Goal: Information Seeking & Learning: Learn about a topic

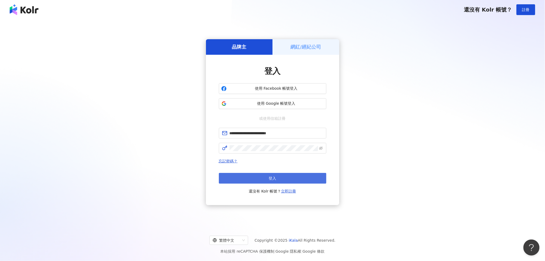
click at [280, 179] on button "登入" at bounding box center [273, 178] width 108 height 11
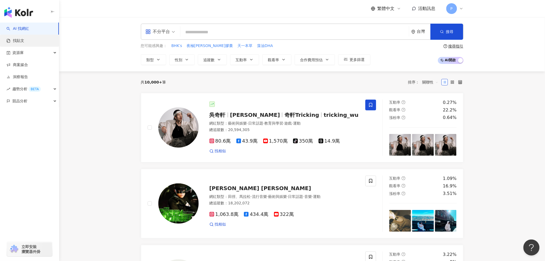
click at [24, 38] on link "找貼文" at bounding box center [15, 40] width 18 height 5
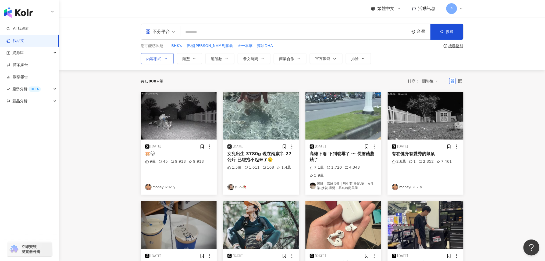
click at [164, 58] on icon "button" at bounding box center [166, 58] width 4 height 4
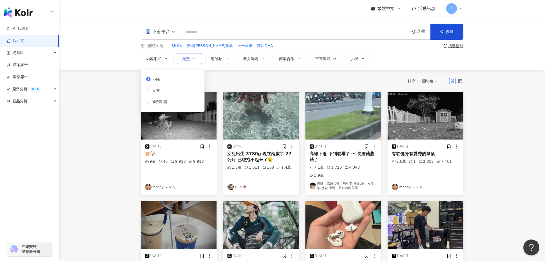
click at [192, 58] on button "類型" at bounding box center [189, 58] width 25 height 11
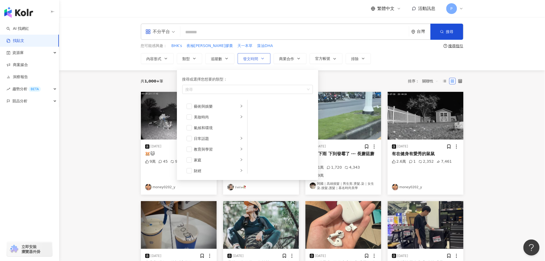
click at [260, 58] on button "發文時間" at bounding box center [254, 58] width 33 height 11
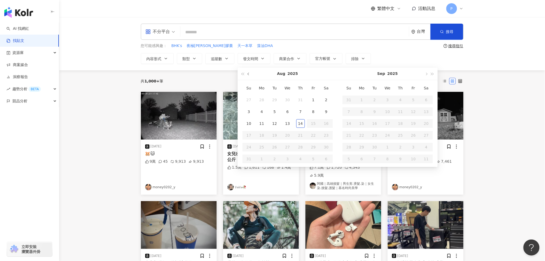
click at [246, 73] on button "button" at bounding box center [249, 74] width 6 height 12
type input "**********"
click at [263, 138] on div "21" at bounding box center [262, 135] width 9 height 9
type input "**********"
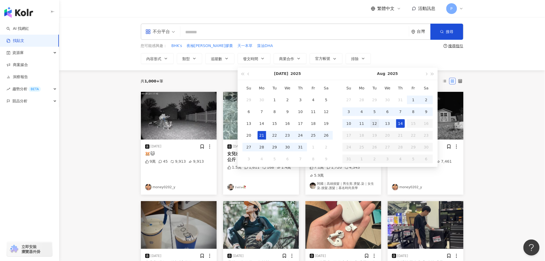
type input "**********"
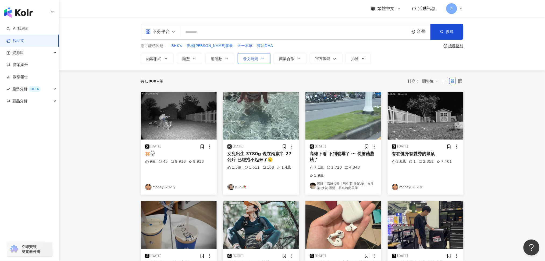
click at [250, 58] on span "發文時間" at bounding box center [250, 59] width 15 height 4
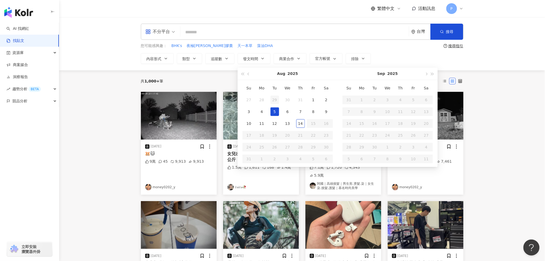
type input "**********"
click at [248, 74] on span "button" at bounding box center [248, 74] width 3 height 3
type input "**********"
click at [264, 133] on div "21" at bounding box center [262, 135] width 9 height 9
type input "**********"
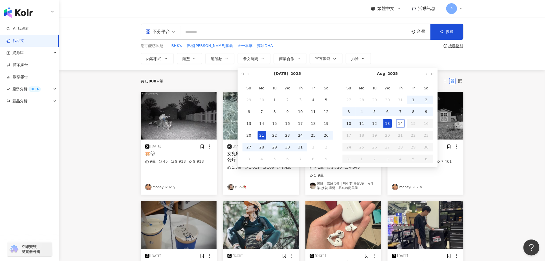
click at [388, 126] on div "13" at bounding box center [387, 123] width 9 height 9
type input "**********"
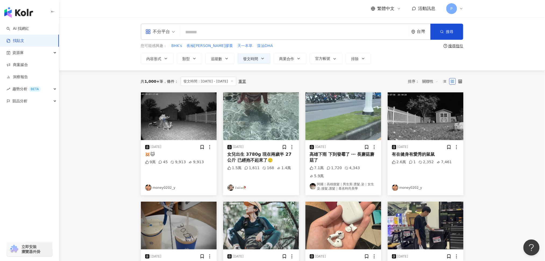
click at [524, 177] on main "**********" at bounding box center [302, 231] width 486 height 428
click at [299, 29] on input "search" at bounding box center [295, 32] width 224 height 12
click at [230, 32] on input "search" at bounding box center [295, 32] width 224 height 12
paste input "**"
click at [442, 34] on span "button" at bounding box center [442, 32] width 4 height 4
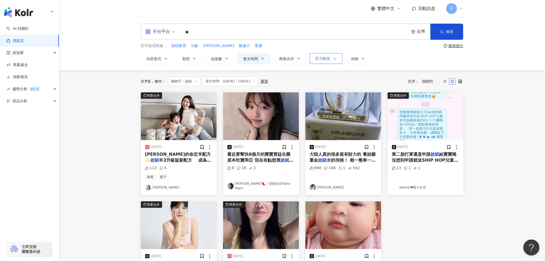
click at [336, 59] on icon "button" at bounding box center [335, 59] width 4 height 4
click at [524, 165] on main "**********" at bounding box center [302, 182] width 486 height 331
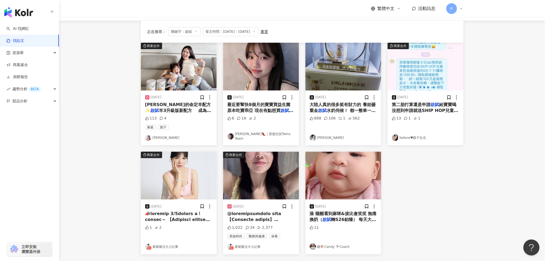
scroll to position [36, 0]
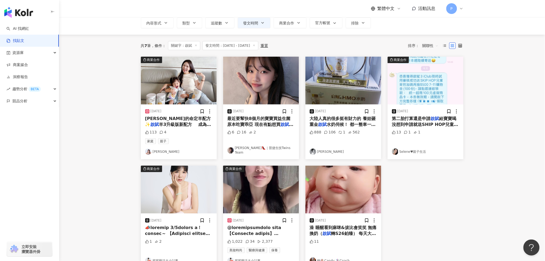
click at [463, 192] on div "商業合作 2025/7/24 凱拉的命定羊配方✨ 啟賦 羊3升級版新配方 成為媽媽後，對寶寶的每一口營養都特別講究。我花了很多時間研究配方，想找一款不僅好吸收…" at bounding box center [302, 163] width 329 height 212
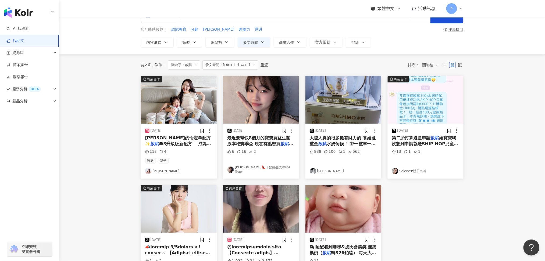
scroll to position [0, 0]
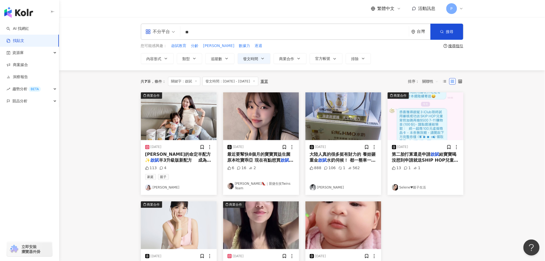
drag, startPoint x: 169, startPoint y: 118, endPoint x: 150, endPoint y: 156, distance: 42.6
click at [150, 156] on span "凱拉的命定羊配方✨" at bounding box center [178, 157] width 66 height 11
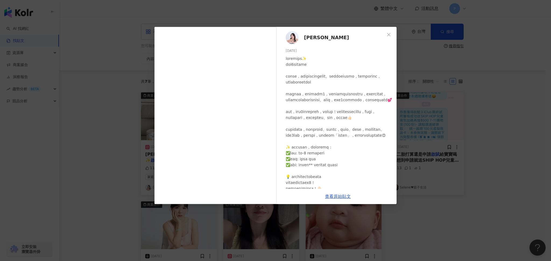
click at [312, 36] on span "Lydia Liu" at bounding box center [326, 38] width 45 height 8
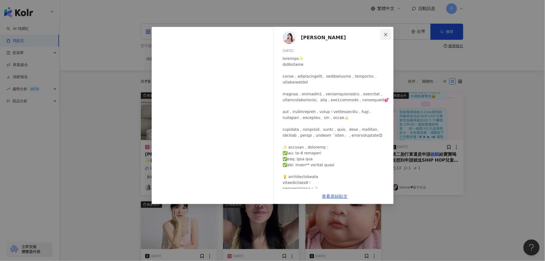
click at [386, 33] on icon "close" at bounding box center [386, 35] width 4 height 4
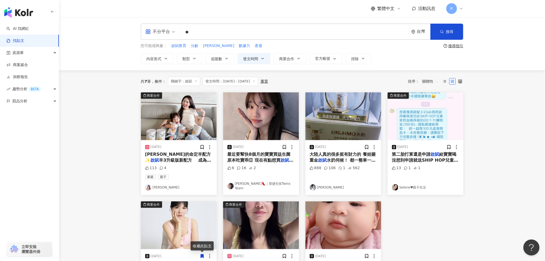
drag, startPoint x: 217, startPoint y: 32, endPoint x: 165, endPoint y: 32, distance: 52.7
click at [165, 32] on div "不分平台 啟賦 ** 台灣 搜尋" at bounding box center [302, 32] width 323 height 16
paste input "**********"
type input "**********"
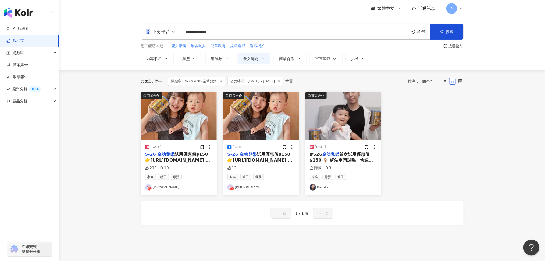
click at [264, 125] on img at bounding box center [261, 116] width 76 height 48
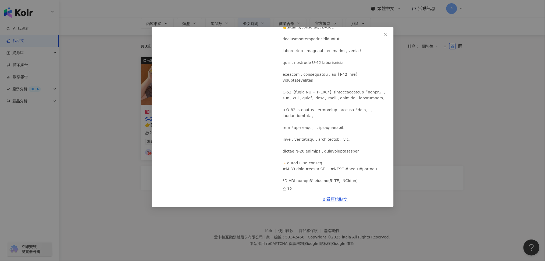
scroll to position [37, 0]
click at [386, 35] on icon "close" at bounding box center [386, 35] width 4 height 4
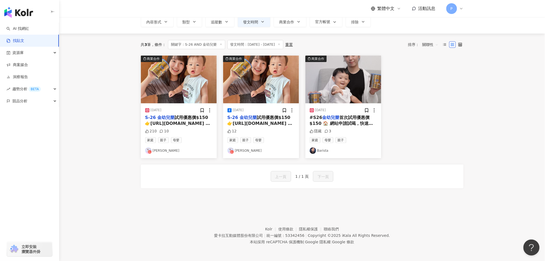
drag, startPoint x: 337, startPoint y: 72, endPoint x: 328, endPoint y: 86, distance: 16.7
click at [328, 86] on img at bounding box center [343, 80] width 76 height 48
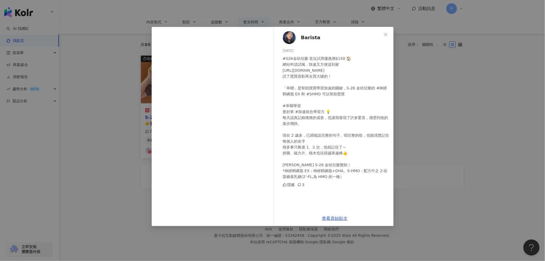
click at [290, 38] on img at bounding box center [289, 37] width 13 height 13
click at [386, 31] on button "Close" at bounding box center [385, 34] width 11 height 11
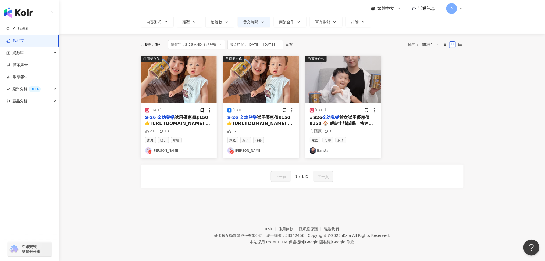
click at [339, 73] on img at bounding box center [343, 80] width 76 height 48
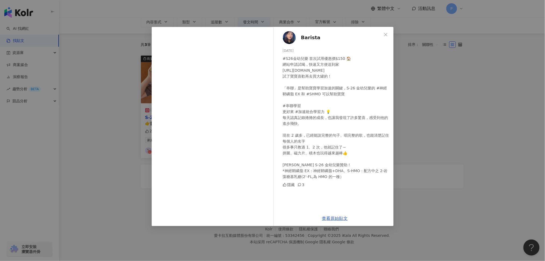
click at [103, 135] on div "Barista 2025/8/4 #S26金幼兒樂 首次試用優惠價$150 🏠 網站申請試喝，快速又方便送到家 https://reurl.cc/kodm4d…" at bounding box center [272, 130] width 545 height 261
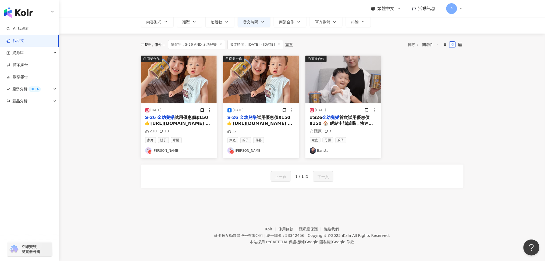
click at [436, 127] on div "商業合作 2025/7/21 S-26 金幼兒樂 試用優惠價$150 👉https://reurl.cc/4L2RxD 在乎學習力且想幫寶寶轉奶或試試看的爸媽…" at bounding box center [302, 107] width 329 height 103
click at [257, 88] on img at bounding box center [261, 80] width 76 height 48
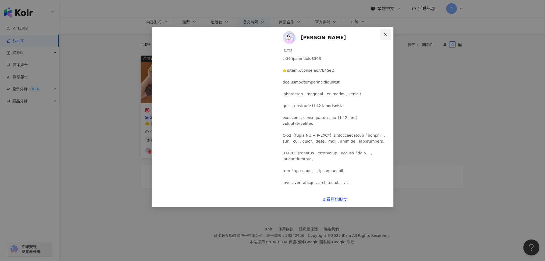
click at [384, 33] on icon "close" at bounding box center [386, 35] width 4 height 4
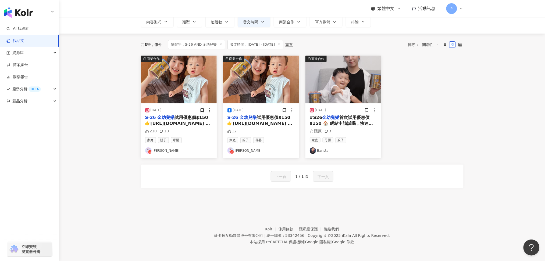
click at [174, 88] on img at bounding box center [179, 80] width 76 height 48
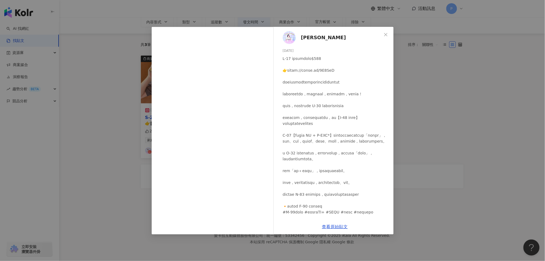
click at [86, 187] on div "嘉婧 2025/7/21 210 10 查看原始貼文" at bounding box center [272, 130] width 545 height 261
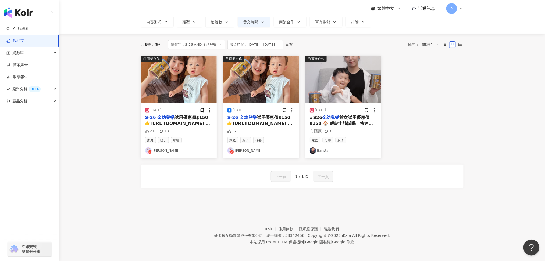
click at [296, 216] on footer "Kolr 使用條款 隱私權保護 聯絡我們 愛卡拉互動媒體股份有限公司 | 統一編號：53342456 | Copyright © 2025 iKala All…" at bounding box center [302, 232] width 486 height 60
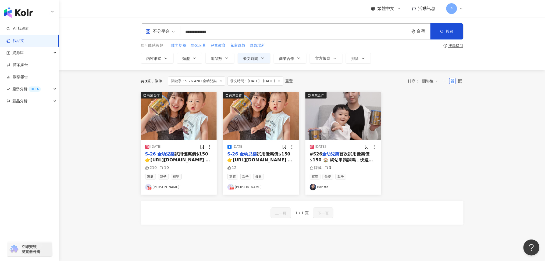
scroll to position [0, 0]
click at [118, 173] on main "**********" at bounding box center [302, 128] width 486 height 222
click at [245, 31] on input "**********" at bounding box center [295, 32] width 224 height 12
drag, startPoint x: 245, startPoint y: 31, endPoint x: 139, endPoint y: 37, distance: 106.1
click at [139, 37] on div "**********" at bounding box center [302, 44] width 344 height 40
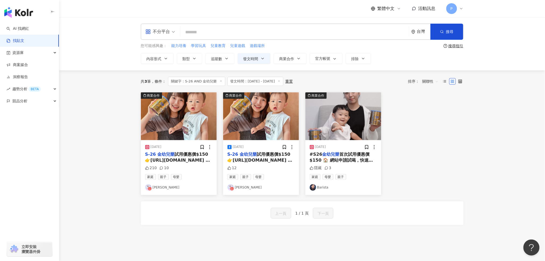
paste input "**"
type input "**"
click at [444, 31] on button "搜尋" at bounding box center [446, 32] width 33 height 16
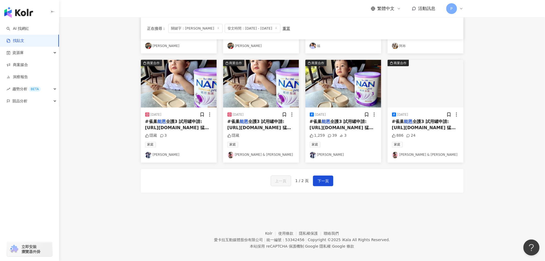
scroll to position [215, 0]
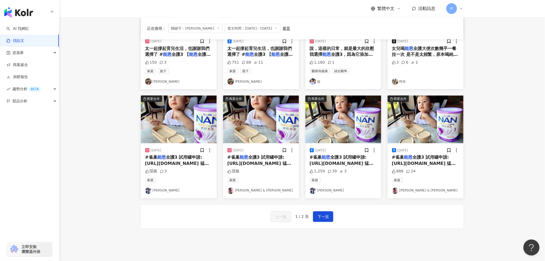
click at [176, 125] on img at bounding box center [179, 120] width 76 height 48
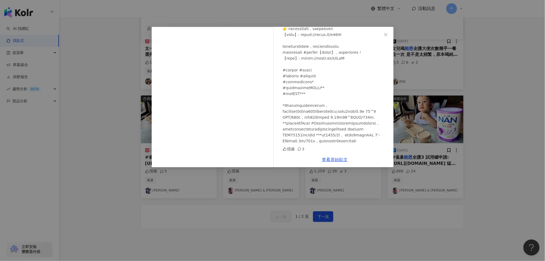
scroll to position [251, 0]
click at [386, 31] on button "Close" at bounding box center [385, 34] width 11 height 11
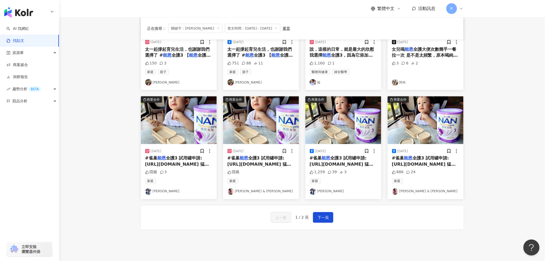
scroll to position [215, 0]
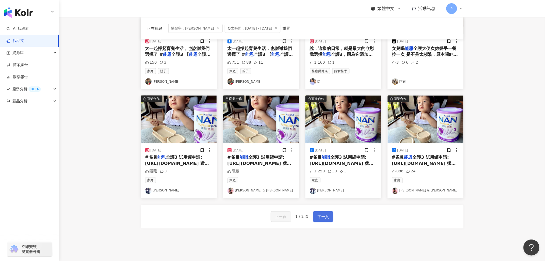
click at [325, 216] on span "下一頁" at bounding box center [323, 217] width 11 height 6
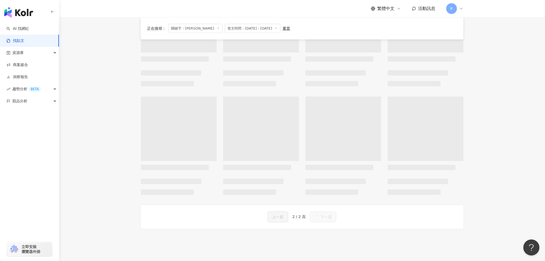
scroll to position [0, 0]
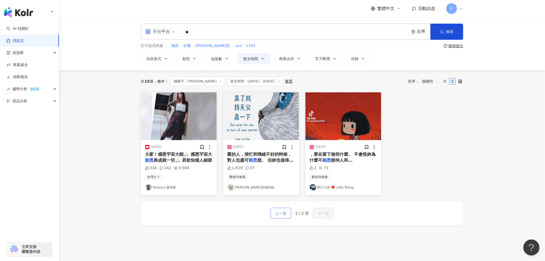
click at [281, 213] on span "上一頁" at bounding box center [280, 214] width 11 height 6
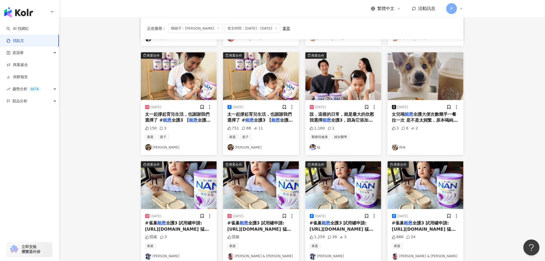
scroll to position [179, 0]
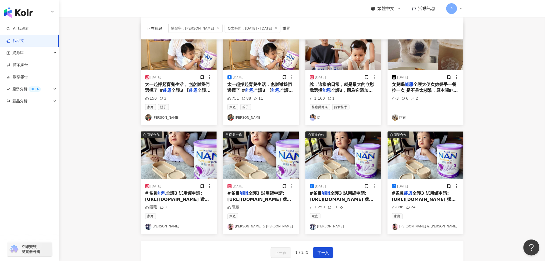
click at [409, 153] on img at bounding box center [426, 156] width 76 height 48
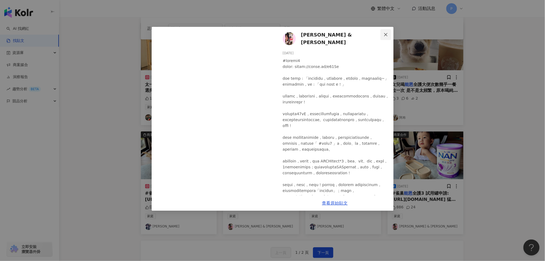
click at [385, 33] on icon "close" at bounding box center [386, 35] width 4 height 4
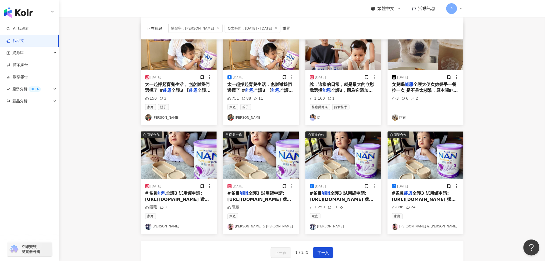
click at [334, 169] on img at bounding box center [343, 156] width 76 height 48
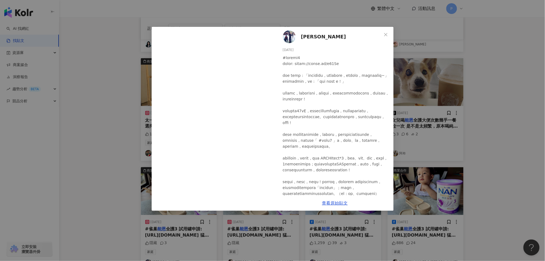
scroll to position [0, 0]
click at [386, 34] on icon "close" at bounding box center [385, 34] width 3 height 3
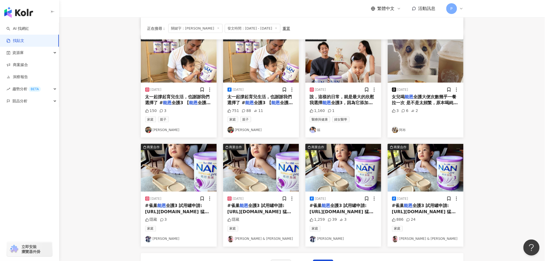
scroll to position [179, 0]
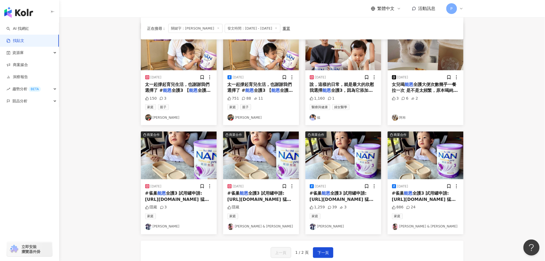
drag, startPoint x: 257, startPoint y: 168, endPoint x: 254, endPoint y: 155, distance: 13.5
click at [254, 155] on img at bounding box center [261, 156] width 76 height 48
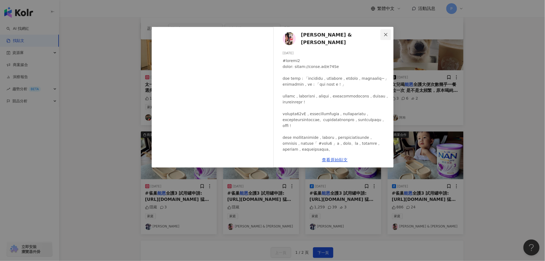
click at [385, 35] on icon "close" at bounding box center [386, 35] width 4 height 4
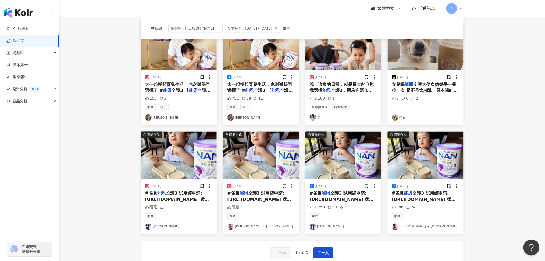
click at [177, 159] on img at bounding box center [179, 156] width 76 height 48
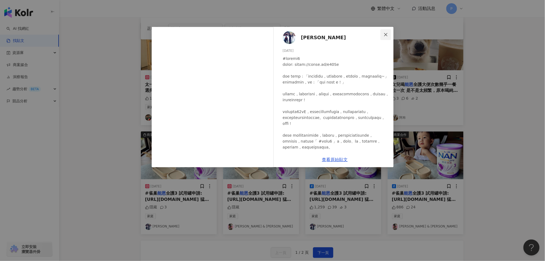
click at [385, 37] on button "Close" at bounding box center [385, 34] width 11 height 11
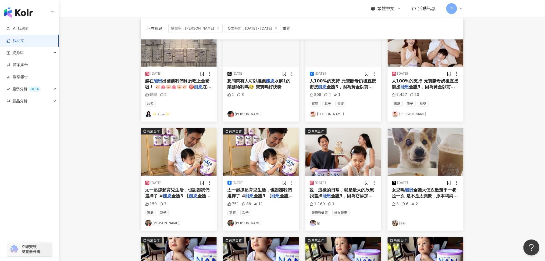
scroll to position [72, 0]
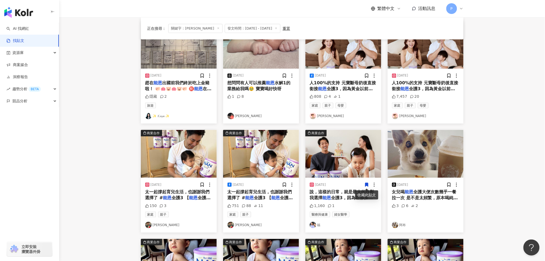
click at [334, 150] on img at bounding box center [343, 154] width 76 height 48
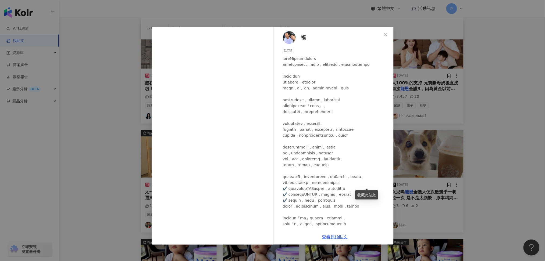
click at [418, 213] on div "福 2025/7/31 1,160 1 查看原始貼文" at bounding box center [272, 130] width 545 height 261
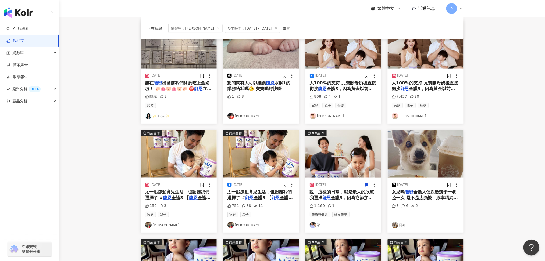
click at [322, 159] on img at bounding box center [343, 154] width 76 height 48
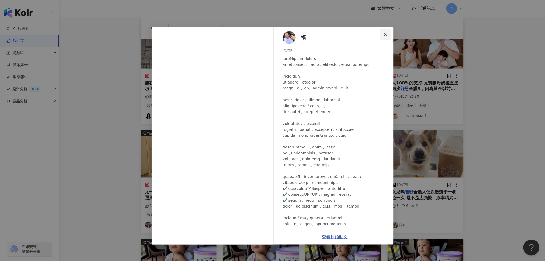
click at [385, 34] on icon "close" at bounding box center [386, 35] width 4 height 4
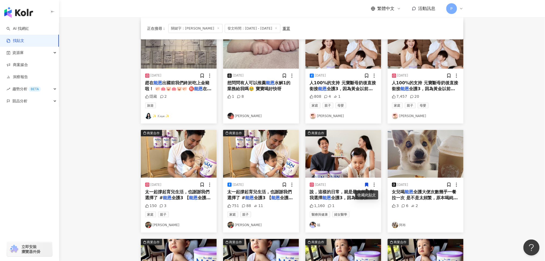
click at [365, 184] on icon at bounding box center [366, 185] width 3 height 4
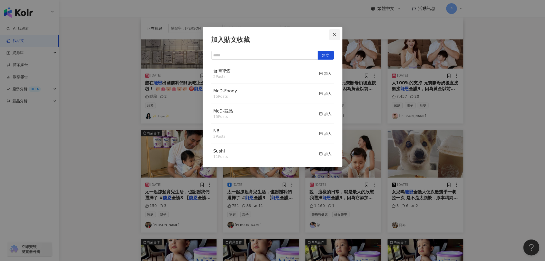
click at [334, 34] on icon "close" at bounding box center [334, 34] width 3 height 3
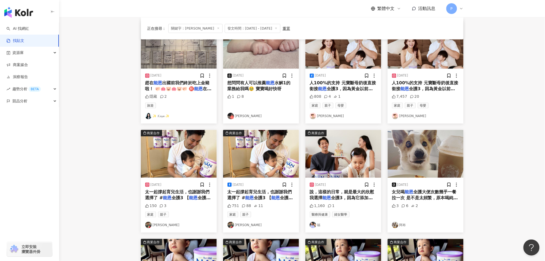
click at [345, 155] on img at bounding box center [343, 154] width 76 height 48
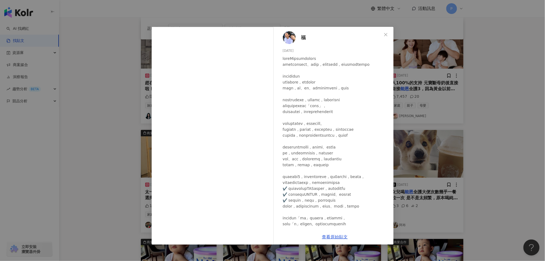
click at [293, 38] on img at bounding box center [289, 37] width 13 height 13
click at [383, 34] on span "Close" at bounding box center [385, 35] width 11 height 4
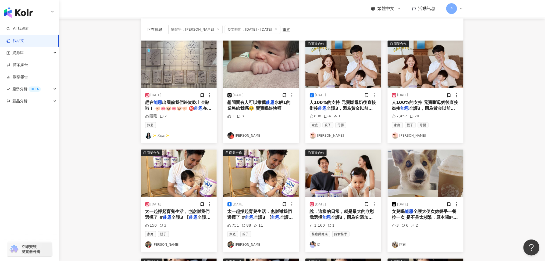
scroll to position [36, 0]
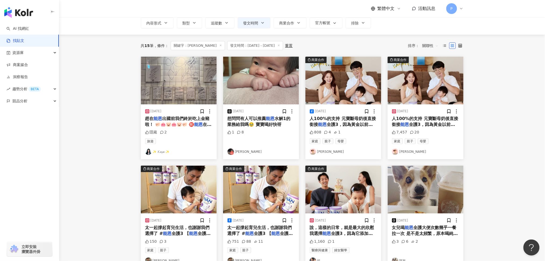
click at [251, 197] on img at bounding box center [261, 190] width 76 height 48
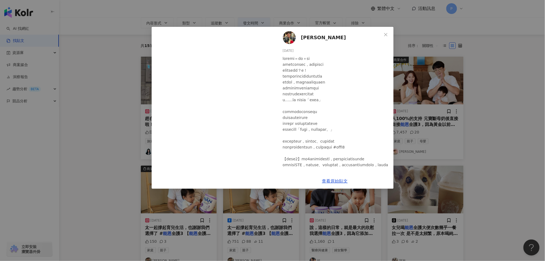
click at [286, 40] on img at bounding box center [289, 37] width 13 height 13
click at [383, 35] on span "Close" at bounding box center [385, 35] width 11 height 4
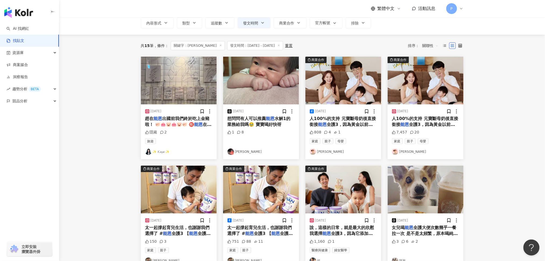
click at [158, 200] on img at bounding box center [179, 190] width 76 height 48
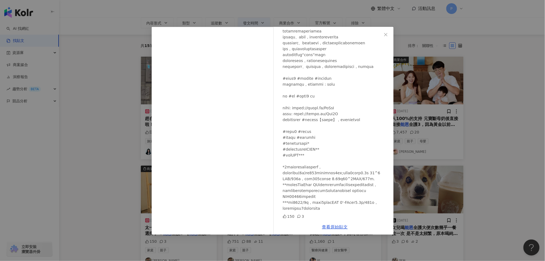
scroll to position [0, 0]
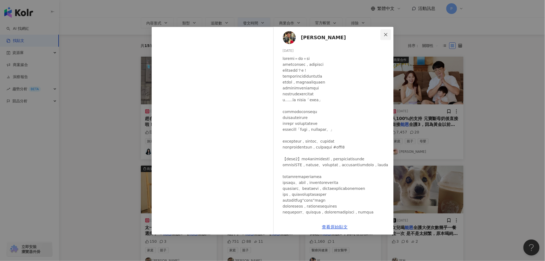
click at [387, 35] on icon "close" at bounding box center [386, 35] width 4 height 4
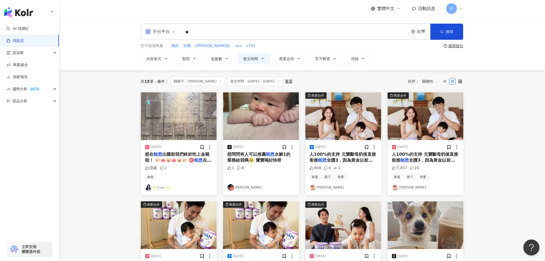
click at [425, 122] on img at bounding box center [426, 116] width 76 height 48
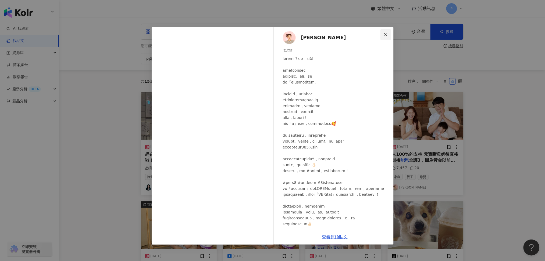
click at [385, 33] on icon "close" at bounding box center [386, 35] width 4 height 4
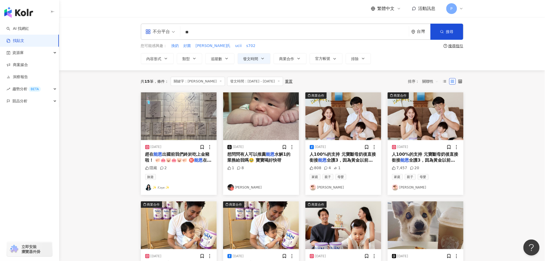
click at [328, 128] on img at bounding box center [343, 116] width 76 height 48
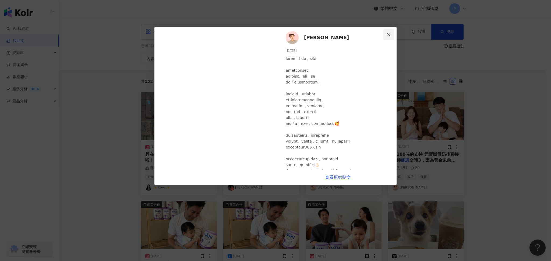
click at [386, 33] on span "Close" at bounding box center [388, 35] width 11 height 4
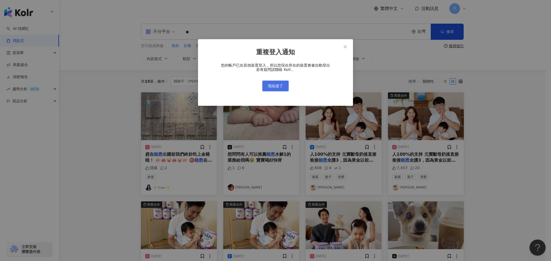
click at [279, 88] on span "我知道了" at bounding box center [275, 86] width 15 height 4
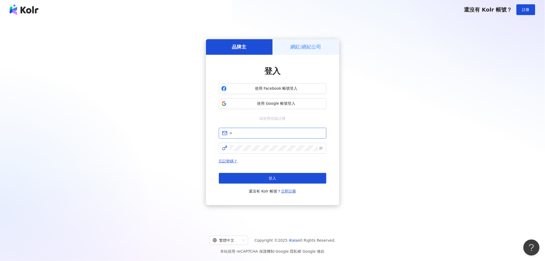
type input "**********"
click at [280, 181] on button "登入" at bounding box center [273, 178] width 108 height 11
type input "**********"
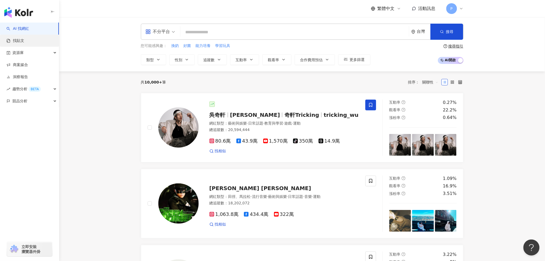
click at [24, 44] on link "找貼文" at bounding box center [15, 40] width 18 height 5
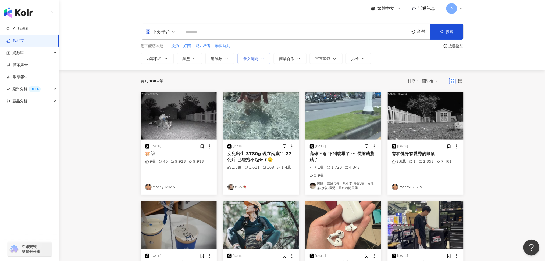
click at [248, 61] on button "發文時間" at bounding box center [254, 58] width 33 height 11
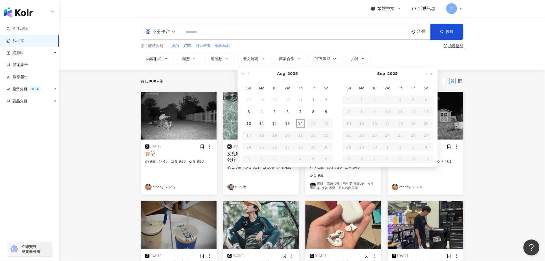
click at [249, 77] on button "button" at bounding box center [249, 74] width 6 height 12
type input "**********"
click at [263, 137] on div "21" at bounding box center [262, 135] width 9 height 9
type input "**********"
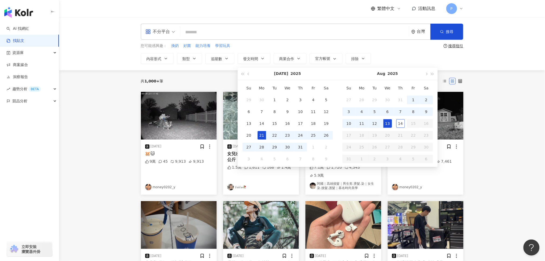
click at [385, 125] on div "13" at bounding box center [387, 123] width 9 height 9
type input "**********"
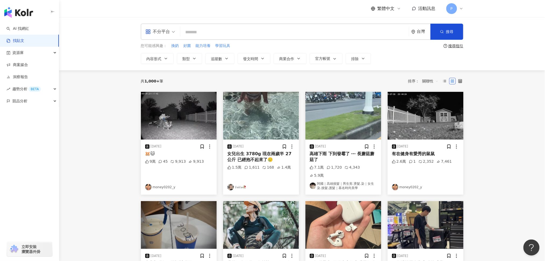
type input "**********"
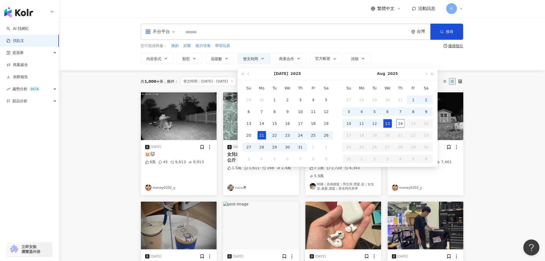
type input "**********"
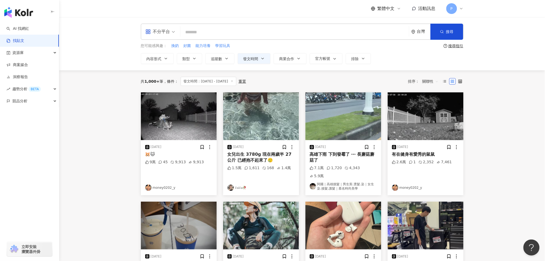
click at [116, 157] on main "**********" at bounding box center [302, 231] width 486 height 428
click at [203, 30] on input "search" at bounding box center [295, 32] width 224 height 12
click at [209, 30] on input "search" at bounding box center [295, 32] width 224 height 12
paste input "****"
click at [444, 33] on button "搜尋" at bounding box center [446, 32] width 33 height 16
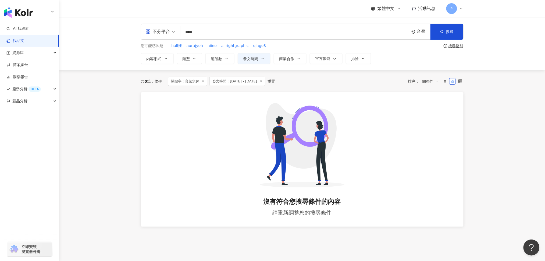
drag, startPoint x: 240, startPoint y: 31, endPoint x: 157, endPoint y: 31, distance: 82.8
click at [157, 31] on div "不分平台 寶兒水解 **** 台灣 搜尋" at bounding box center [302, 32] width 323 height 16
paste input "search"
click at [437, 32] on button "搜尋" at bounding box center [446, 32] width 33 height 16
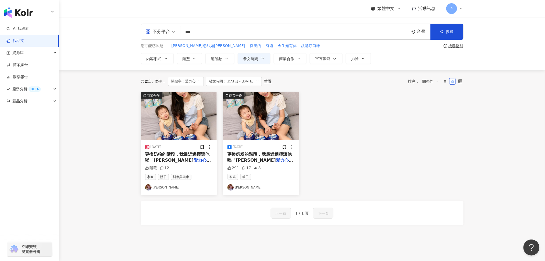
click at [272, 126] on img at bounding box center [261, 116] width 76 height 48
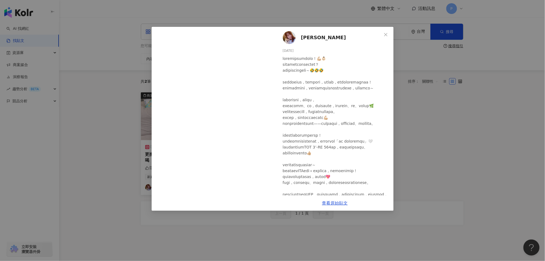
click at [226, 228] on div "黃暐婷 APPLE 2025/7/25 291 17 8 查看原始貼文" at bounding box center [272, 130] width 545 height 261
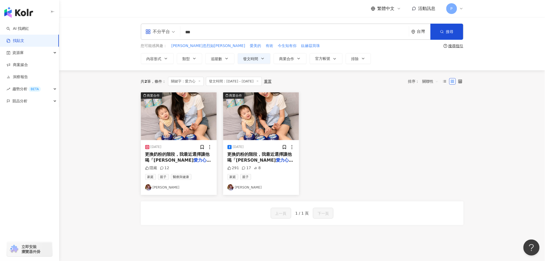
click at [256, 130] on img at bounding box center [261, 116] width 76 height 48
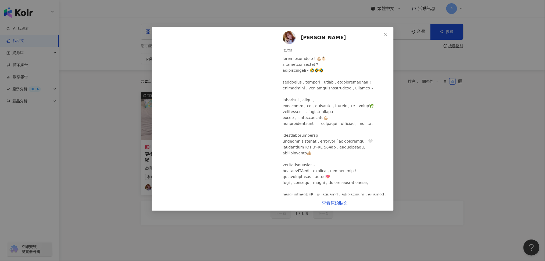
click at [386, 33] on icon "close" at bounding box center [386, 35] width 4 height 4
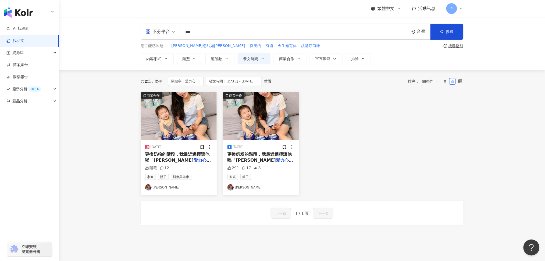
click at [186, 126] on img at bounding box center [179, 116] width 76 height 48
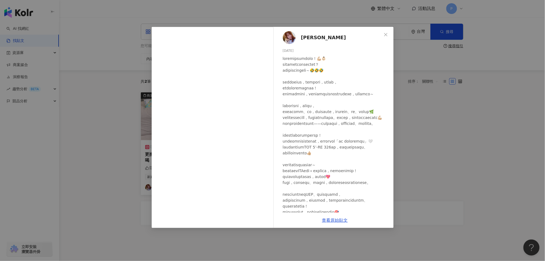
click at [318, 35] on span "黃暐婷 APPLE" at bounding box center [323, 38] width 45 height 8
click at [387, 36] on icon "close" at bounding box center [386, 35] width 4 height 4
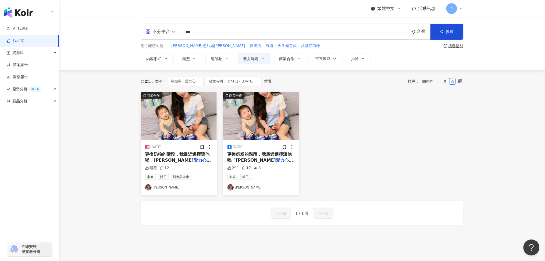
click at [346, 163] on div "商業合作 2025/7/25 更換奶粉的階段，我最近選擇讓他喝「桂格 愛力心 優護成長奶粉」🤍 它的配方裡有關 隱藏 12 家庭 親子 醫療與健康 黃暐婷 A…" at bounding box center [302, 143] width 329 height 103
drag, startPoint x: 224, startPoint y: 31, endPoint x: 149, endPoint y: 29, distance: 75.0
click at [149, 29] on div "不分平台 愛力心 *** 台灣 搜尋" at bounding box center [302, 32] width 323 height 16
paste input "search"
click at [459, 30] on button "搜尋" at bounding box center [446, 32] width 33 height 16
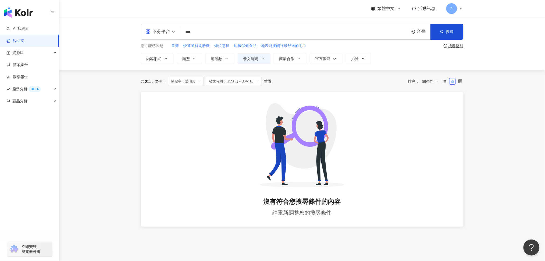
drag, startPoint x: 222, startPoint y: 32, endPoint x: 175, endPoint y: 31, distance: 47.3
click at [175, 31] on div "不分平台 愛他美 *** 台灣 搜尋" at bounding box center [302, 32] width 323 height 16
paste input "*"
click at [440, 32] on button "搜尋" at bounding box center [446, 32] width 33 height 16
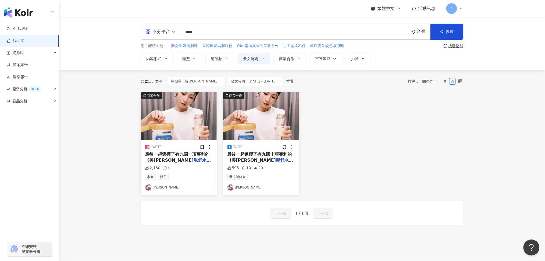
click at [264, 137] on img at bounding box center [261, 116] width 76 height 48
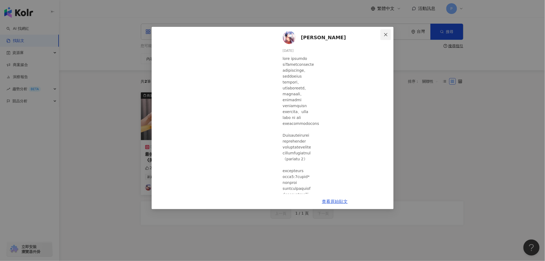
click at [384, 34] on icon "close" at bounding box center [386, 35] width 4 height 4
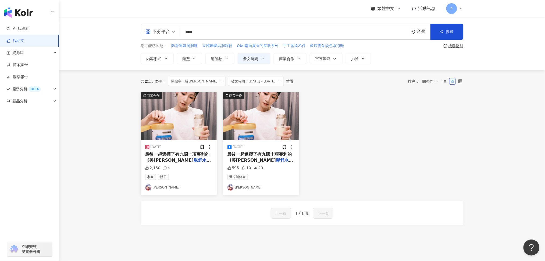
click at [180, 124] on img at bounding box center [179, 116] width 76 height 48
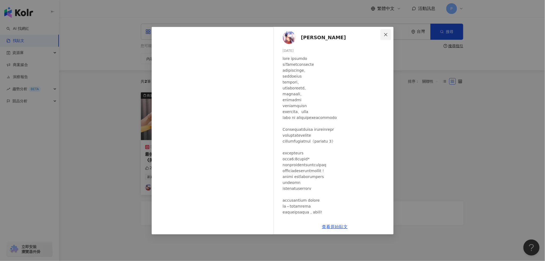
click at [385, 36] on icon "close" at bounding box center [386, 35] width 4 height 4
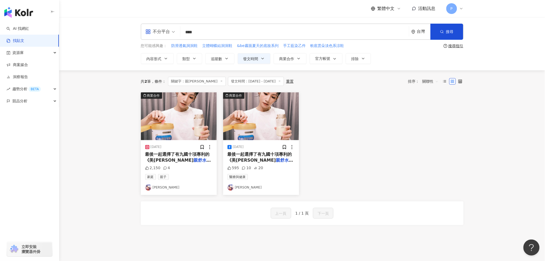
click at [329, 147] on div "商業合作 2025/7/24 最後一起選擇了有九國十項專利的《美強生 親舒水解 3》 參考成熟母乳蛋白比例 2,150 4 家庭 親子 李千那 商業合作 20…" at bounding box center [302, 143] width 329 height 103
drag, startPoint x: 239, startPoint y: 31, endPoint x: 151, endPoint y: 34, distance: 88.8
click at [147, 34] on div "不分平台 親舒水解 **** 台灣 搜尋" at bounding box center [302, 32] width 323 height 16
paste input "search"
click at [461, 34] on button "搜尋" at bounding box center [446, 32] width 33 height 16
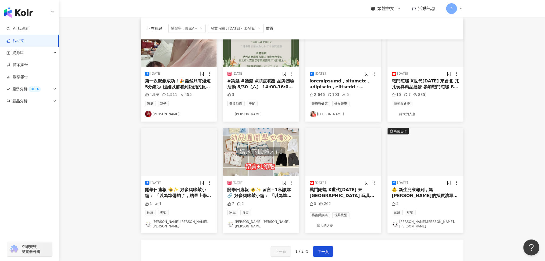
scroll to position [215, 0]
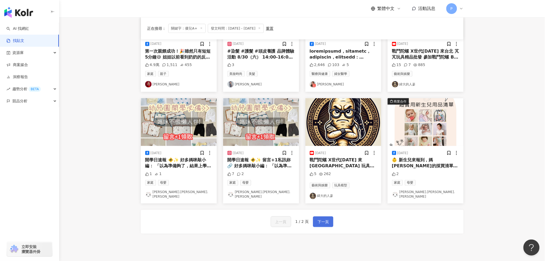
click at [323, 219] on span "下一頁" at bounding box center [323, 222] width 11 height 6
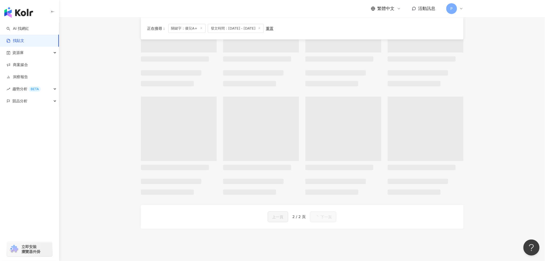
scroll to position [0, 0]
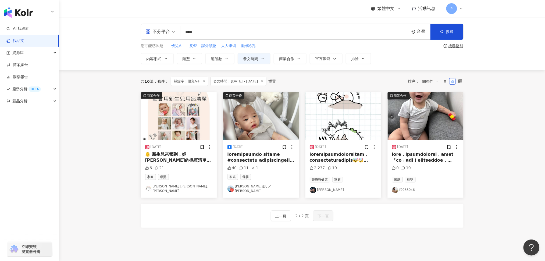
click at [422, 122] on img at bounding box center [426, 116] width 76 height 48
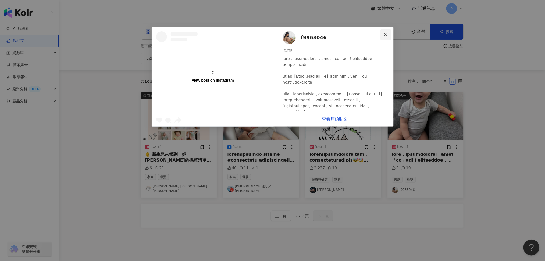
click at [384, 34] on icon "close" at bounding box center [386, 35] width 4 height 4
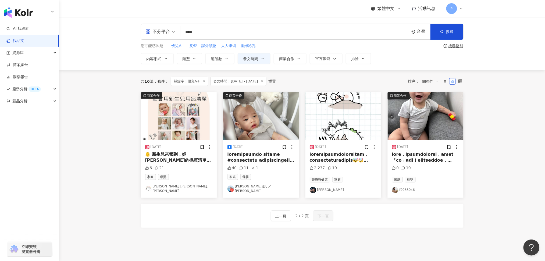
click at [240, 121] on img at bounding box center [261, 116] width 76 height 48
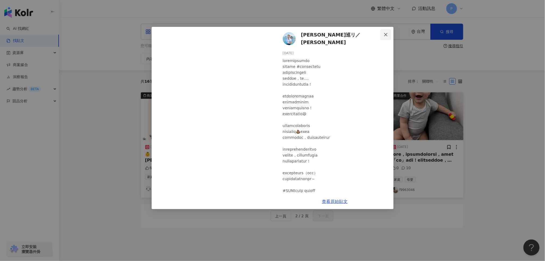
click at [384, 34] on icon "close" at bounding box center [386, 35] width 4 height 4
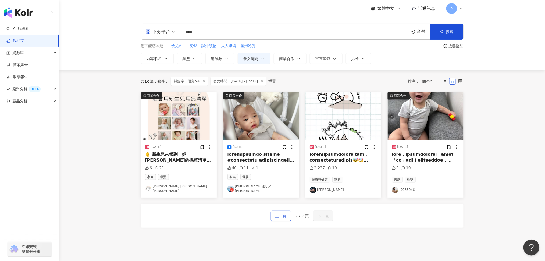
click at [284, 213] on span "上一頁" at bounding box center [280, 216] width 11 height 6
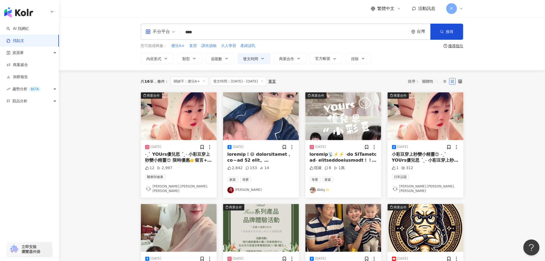
drag, startPoint x: 236, startPoint y: 28, endPoint x: 128, endPoint y: 31, distance: 107.8
click at [128, 31] on div "**********" at bounding box center [302, 43] width 486 height 53
paste input "search"
type input "**"
click at [441, 34] on span "button" at bounding box center [442, 32] width 4 height 4
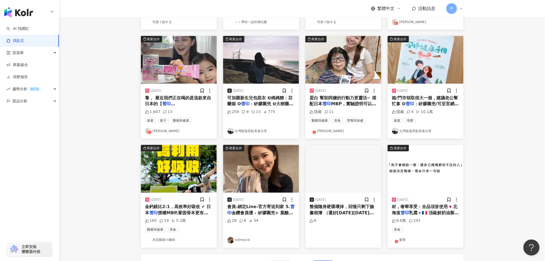
scroll to position [215, 0]
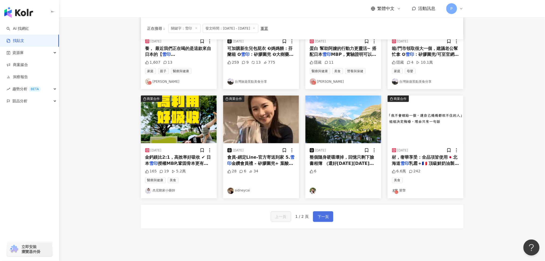
click at [320, 216] on span "下一頁" at bounding box center [323, 217] width 11 height 6
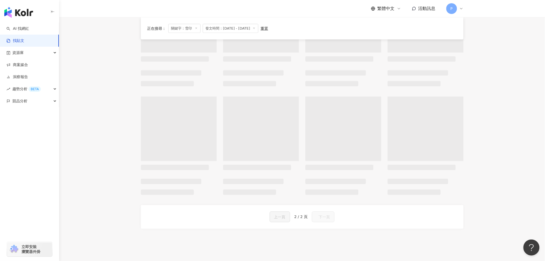
scroll to position [0, 0]
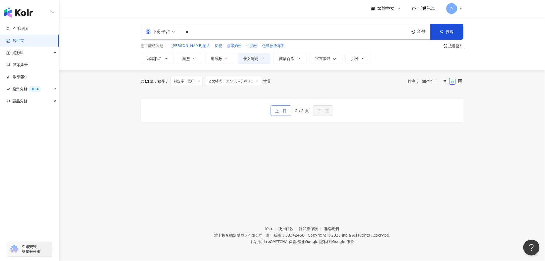
click at [277, 109] on span "上一頁" at bounding box center [280, 111] width 11 height 6
click at [281, 109] on span "上一頁" at bounding box center [280, 111] width 11 height 6
click at [275, 147] on div "**********" at bounding box center [302, 109] width 486 height 184
click at [287, 130] on div "上一頁 2 / 2 頁 下一頁" at bounding box center [302, 114] width 323 height 44
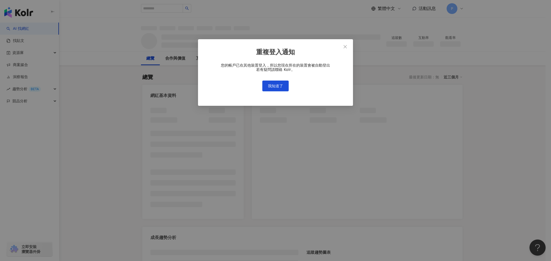
click at [276, 83] on button "我知道了" at bounding box center [275, 86] width 26 height 11
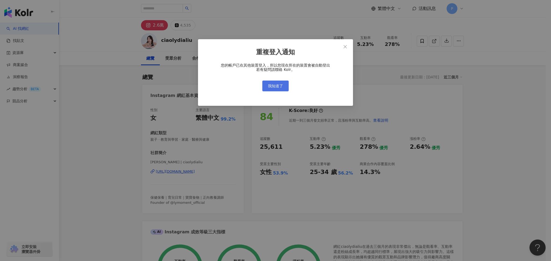
click at [274, 83] on button "我知道了" at bounding box center [275, 86] width 26 height 11
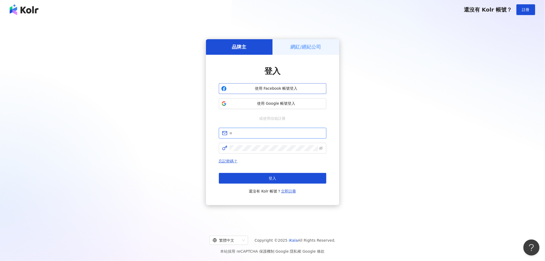
type input "**********"
click at [264, 181] on button "登入" at bounding box center [273, 178] width 108 height 11
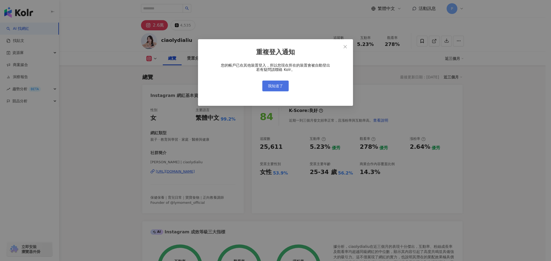
click at [270, 84] on span "我知道了" at bounding box center [275, 86] width 15 height 4
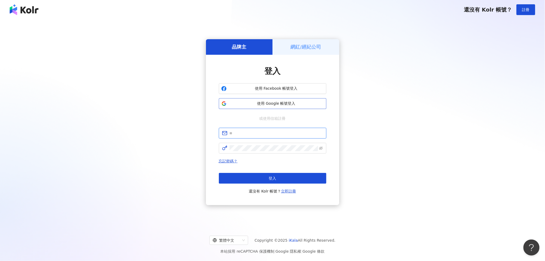
type input "**********"
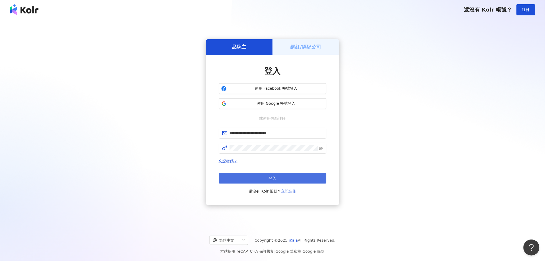
click at [257, 174] on button "登入" at bounding box center [273, 178] width 108 height 11
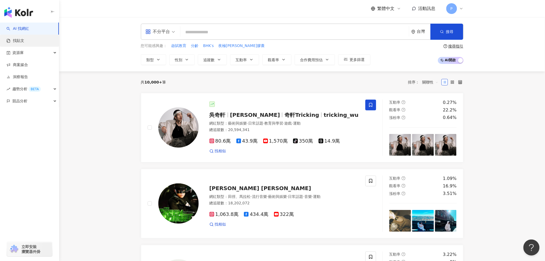
click at [24, 39] on link "找貼文" at bounding box center [15, 40] width 18 height 5
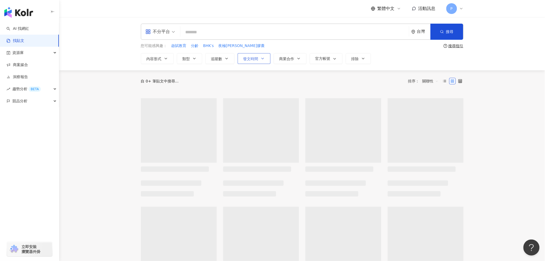
click at [248, 57] on span "發文時間" at bounding box center [250, 59] width 15 height 4
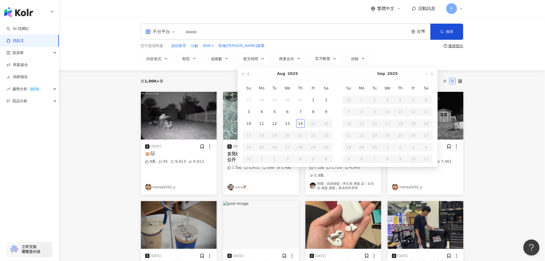
click at [250, 75] on button "button" at bounding box center [249, 74] width 6 height 12
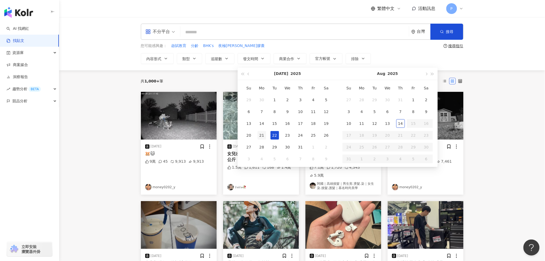
type input "**********"
click at [262, 135] on div "21" at bounding box center [262, 135] width 9 height 9
type input "**********"
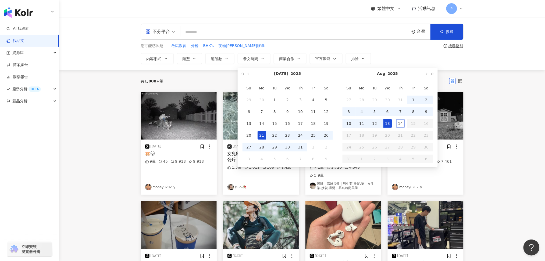
click at [386, 122] on div "13" at bounding box center [387, 123] width 9 height 9
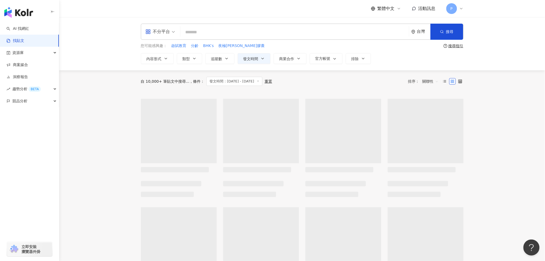
type input "**********"
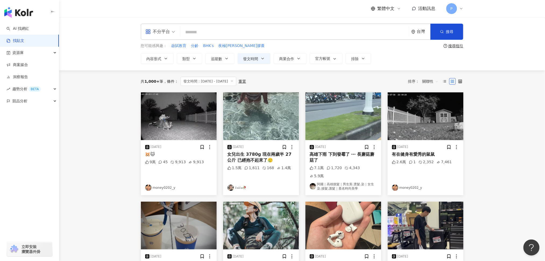
click at [367, 32] on input "search" at bounding box center [295, 32] width 224 height 12
type input "**"
click at [449, 31] on span "搜尋" at bounding box center [450, 32] width 8 height 4
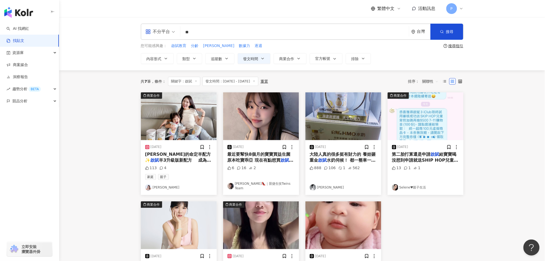
drag, startPoint x: 177, startPoint y: 127, endPoint x: 164, endPoint y: 115, distance: 17.4
click at [164, 115] on img at bounding box center [179, 116] width 76 height 48
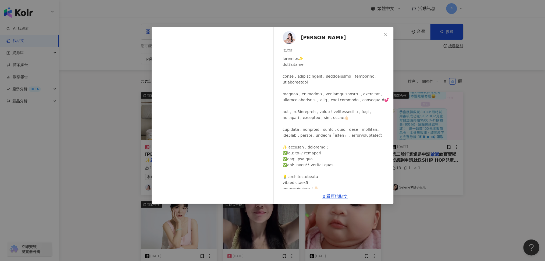
click at [305, 37] on span "Lydia Liu" at bounding box center [323, 38] width 45 height 8
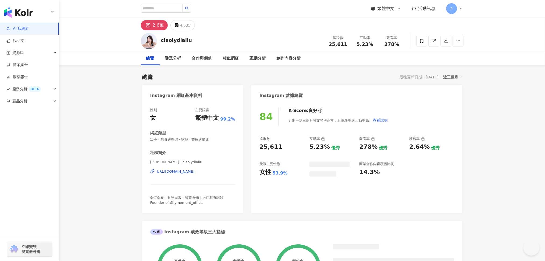
click at [458, 135] on div "84 K-Score : 良好 近期一到三個月發文頻率正常，且漲粉率與互動率高。 查看說明 追蹤數 25,611 互動率 5.23% 優秀 觀看率 278% …" at bounding box center [356, 157] width 211 height 111
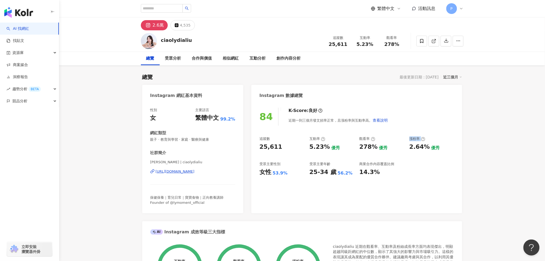
click at [388, 102] on div "Instagram 數據總覽" at bounding box center [356, 93] width 211 height 17
click at [259, 146] on div "84 K-Score : 良好 近期一到三個月發文頻率正常，且漲粉率與互動率高。 查看說明 追蹤數 25,611 互動率 5.23% 優秀 觀看率 278% …" at bounding box center [356, 157] width 211 height 111
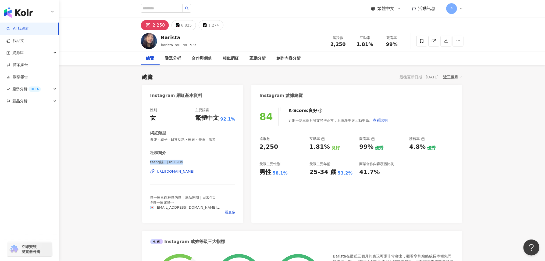
drag, startPoint x: 182, startPoint y: 162, endPoint x: 144, endPoint y: 164, distance: 38.0
click at [144, 164] on div "性別 女 主要語言 繁體中文 92.1% 網紅類型 母嬰 · 親子 · 日常話題 · 家庭 · 美食 · 旅遊 社群簡介 tseng韖,, | rou_93s…" at bounding box center [192, 162] width 101 height 121
copy span "tseng韖,, | rou_93s"
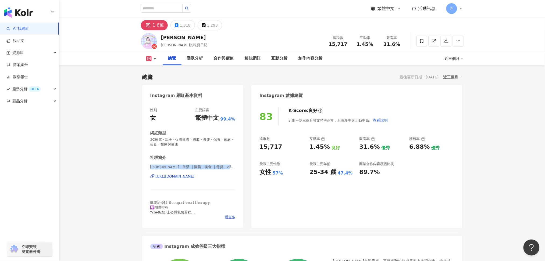
drag, startPoint x: 151, startPoint y: 167, endPoint x: 242, endPoint y: 167, distance: 91.7
click at [242, 167] on div "性別 女 主要語言 繁體中文 99.4% 網紅類型 3C家電 · 親子 · 促購導購 · 彩妝 · 母嬰 · 保養 · 家庭 · 美食 · 醫療與健康 社群簡…" at bounding box center [192, 165] width 101 height 126
copy span "[PERSON_NAME]｜生活 ｜團購｜美食 ｜母嬰 | vlftjwls_9"
click at [180, 26] on div "1,318" at bounding box center [185, 26] width 11 height 8
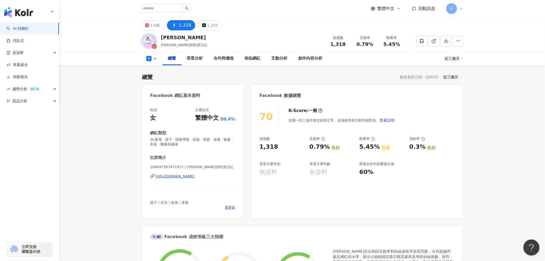
click at [209, 165] on span "108497307471973 | [PERSON_NAME]的吃貨日記" at bounding box center [192, 167] width 85 height 5
drag, startPoint x: 206, startPoint y: 166, endPoint x: 135, endPoint y: 171, distance: 71.2
copy span "108497307471973 | [PERSON_NAME]的吃貨日記"
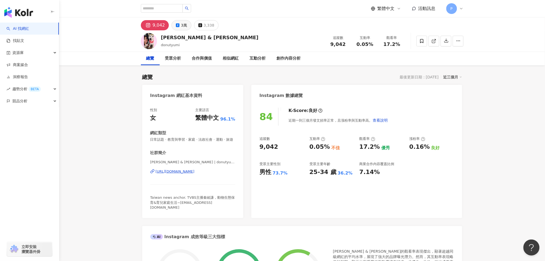
click at [178, 23] on icon at bounding box center [178, 25] width 4 height 4
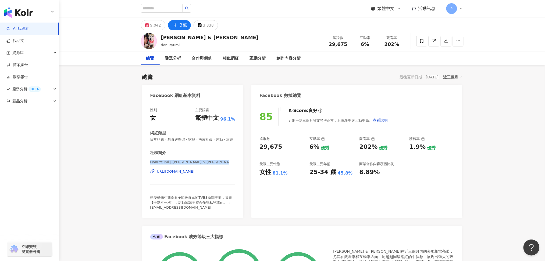
drag, startPoint x: 151, startPoint y: 168, endPoint x: 229, endPoint y: 195, distance: 82.9
click at [229, 165] on span "DonutYumi | 秦綾謙Donut & Yumi | DonutYumi" at bounding box center [192, 162] width 85 height 5
copy span "DonutYumi | 秦綾謙Donut & Yumi | DonutYumi"
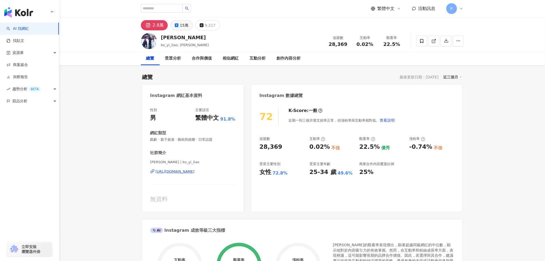
click at [177, 26] on icon at bounding box center [177, 25] width 4 height 4
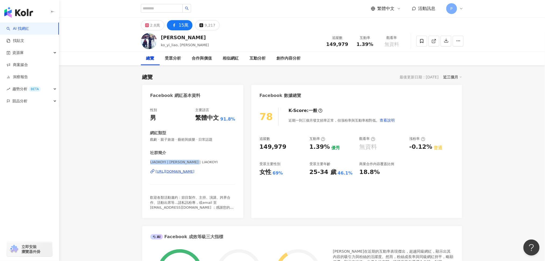
drag, startPoint x: 197, startPoint y: 163, endPoint x: 137, endPoint y: 165, distance: 60.5
copy span "LIAOKOYI | 廖科溢 | LIAOKOYI"
click at [413, 178] on div "78 K-Score : 一般 近期一到三個月發文頻率正常，但漲粉率與互動率相對低。 查看說明 追蹤數 149,979 互動率 1.39% 優秀 觀看率 無資…" at bounding box center [356, 160] width 211 height 116
click at [440, 176] on div "追蹤數 149,979 互動率 1.39% 優秀 觀看率 無資料 漲粉率 -0.12% 普通 受眾主要性別 女性 69% 受眾主要年齡 25-34 歲 46.…" at bounding box center [356, 157] width 194 height 40
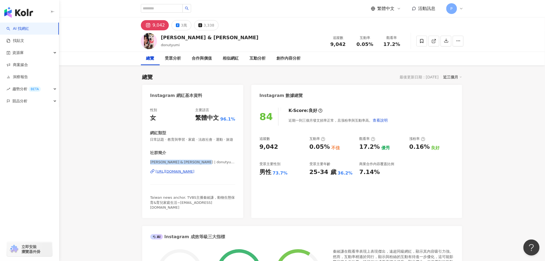
drag, startPoint x: 205, startPoint y: 167, endPoint x: 134, endPoint y: 168, distance: 71.2
copy span "[PERSON_NAME] & [PERSON_NAME] | donutyumi"
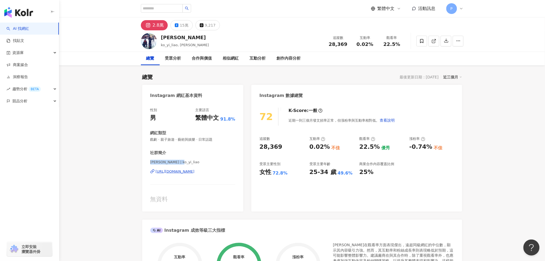
drag, startPoint x: 183, startPoint y: 161, endPoint x: 128, endPoint y: 162, distance: 54.6
copy span "[PERSON_NAME] | ko_yi_liao"
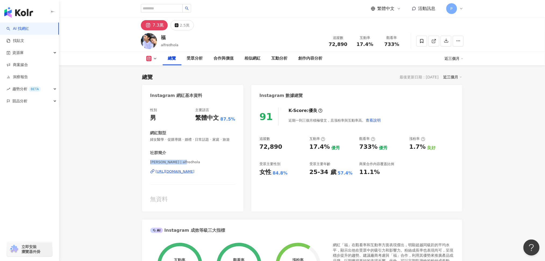
drag, startPoint x: 181, startPoint y: 165, endPoint x: 117, endPoint y: 167, distance: 63.8
copy span "Alfred | alfredhola"
click at [299, 184] on div "91 K-Score : 優良 近期一到三個月積極發文，且漲粉率與互動率高。 查看說明 追蹤數 72,890 互動率 17.4% 優秀 觀看率 733% 優秀…" at bounding box center [356, 156] width 211 height 109
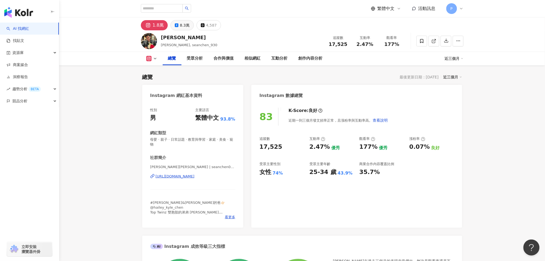
click at [181, 27] on div "8.3萬" at bounding box center [185, 26] width 10 height 8
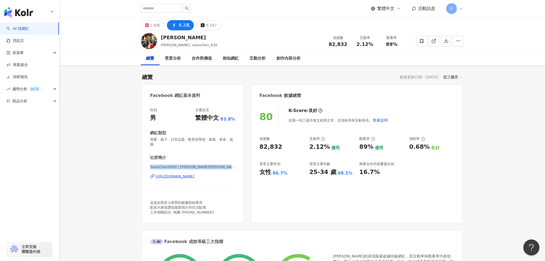
drag, startPoint x: 150, startPoint y: 168, endPoint x: 231, endPoint y: 170, distance: 80.9
click at [231, 170] on span "SeanChen0930 | [PERSON_NAME][PERSON_NAME] | SeanChen0930" at bounding box center [192, 167] width 85 height 5
copy span "SeanChen0930 | [PERSON_NAME][PERSON_NAME] | SeanChen0930"
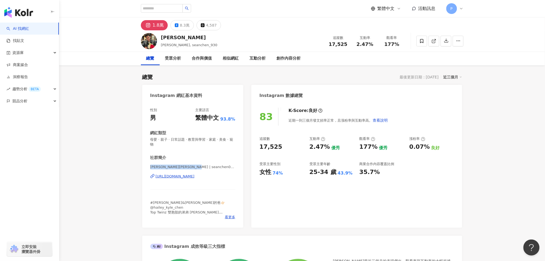
drag, startPoint x: 201, startPoint y: 166, endPoint x: 134, endPoint y: 169, distance: 67.3
copy span "[PERSON_NAME][PERSON_NAME] | seanchen0930"
click at [230, 216] on span "看更多" at bounding box center [230, 217] width 10 height 5
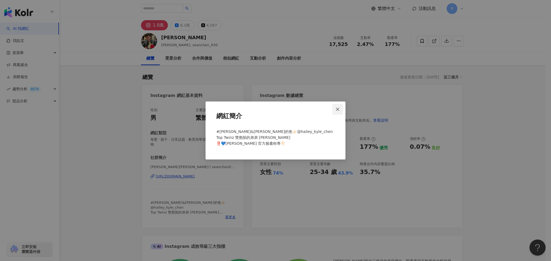
click at [337, 108] on icon "close" at bounding box center [337, 109] width 3 height 3
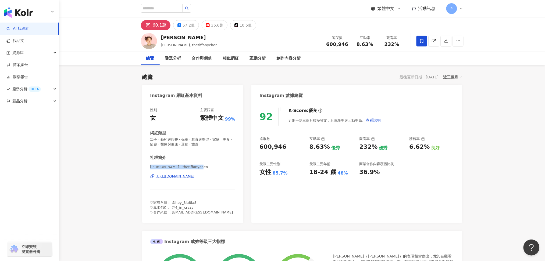
drag, startPoint x: 203, startPoint y: 167, endPoint x: 140, endPoint y: 168, distance: 63.5
copy span "[PERSON_NAME] | thetiffanychen"
click at [184, 26] on div "57.2萬" at bounding box center [189, 26] width 12 height 8
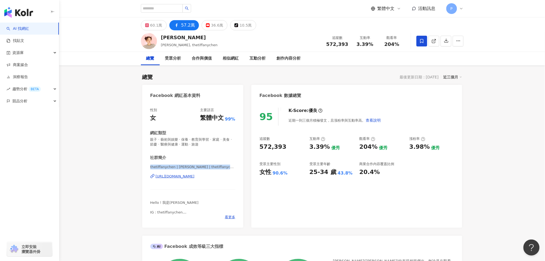
drag, startPoint x: 149, startPoint y: 168, endPoint x: 231, endPoint y: 167, distance: 81.5
click at [231, 167] on div "性別 女 主要語言 繁體中文 99% 網紅類型 親子 · 藝術與娛樂 · 保養 · 教育與學習 · 家庭 · 美食 · 節慶 · 醫療與健康 · 運動 · 旅…" at bounding box center [192, 165] width 101 height 126
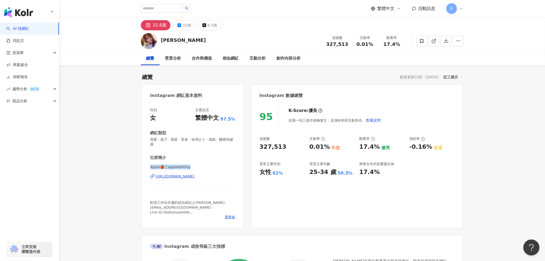
drag, startPoint x: 196, startPoint y: 166, endPoint x: 139, endPoint y: 167, distance: 56.7
copy span "Apple🍎 | appleweiting"
click at [176, 25] on button "33萬" at bounding box center [184, 25] width 22 height 10
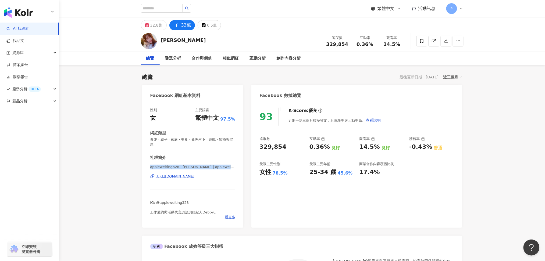
drag, startPoint x: 232, startPoint y: 167, endPoint x: 139, endPoint y: 170, distance: 93.1
copy span "appleweiting328 | 黃暐婷 APPLE | appleweiting328"
click at [154, 24] on div "32.8萬" at bounding box center [156, 26] width 12 height 8
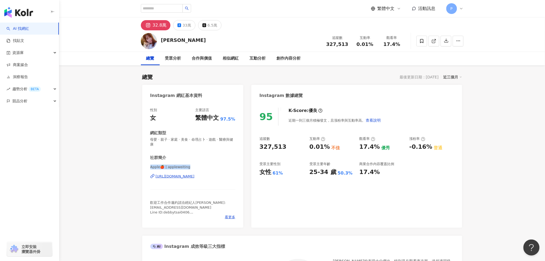
drag, startPoint x: 189, startPoint y: 166, endPoint x: 136, endPoint y: 165, distance: 52.7
copy span "Apple🍎 | appleweiting"
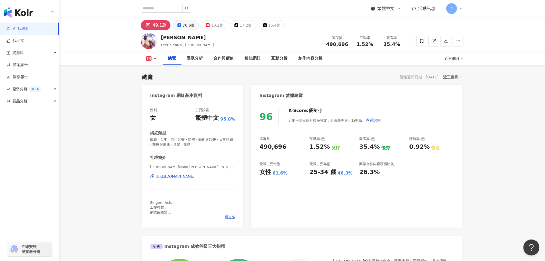
click at [184, 25] on div "76.6萬" at bounding box center [189, 26] width 12 height 8
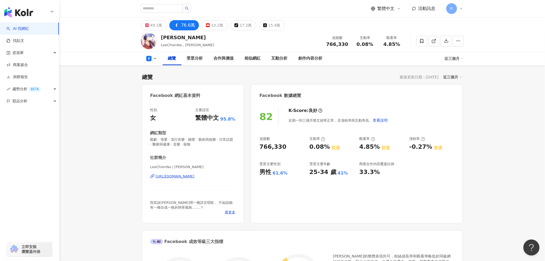
drag, startPoint x: 158, startPoint y: 170, endPoint x: 144, endPoint y: 167, distance: 14.0
click at [144, 167] on div "性別 女 主要語言 繁體中文 95.8% 網紅類型 戲劇 · 母嬰 · 流行音樂 · 婚禮 · 藝術與娛樂 · 日常話題 · 醫療與健康 · 音樂 · 寵物 …" at bounding box center [192, 162] width 101 height 121
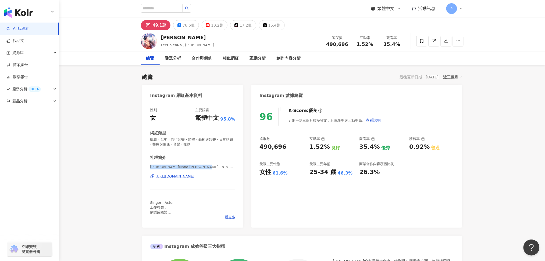
drag, startPoint x: 207, startPoint y: 167, endPoint x: 121, endPoint y: 166, distance: 86.3
copy span "[PERSON_NAME]Nana [PERSON_NAME] | n_a_n_a_l_e_e"
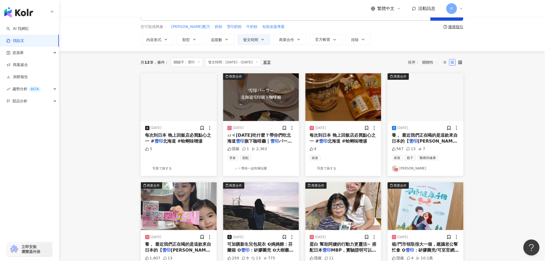
scroll to position [36, 0]
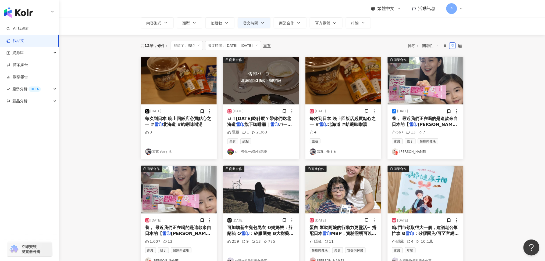
click at [172, 188] on img at bounding box center [179, 190] width 76 height 48
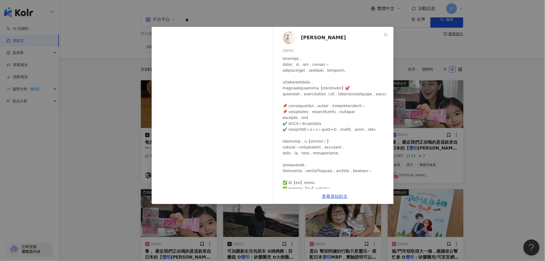
scroll to position [0, 0]
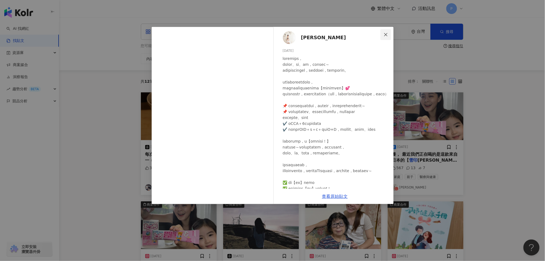
click at [384, 35] on icon "close" at bounding box center [386, 35] width 4 height 4
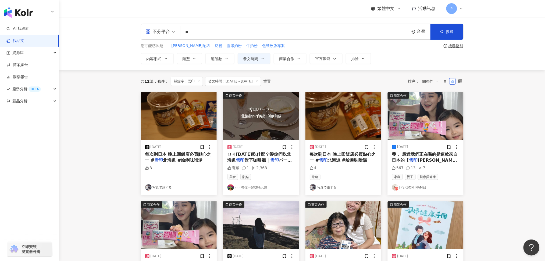
click at [443, 121] on img at bounding box center [426, 116] width 76 height 48
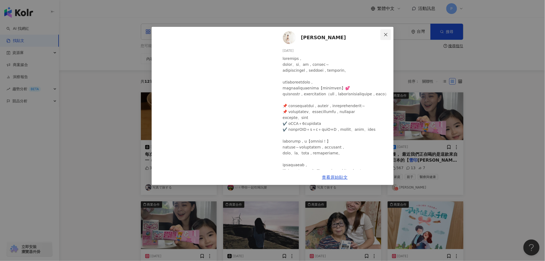
click at [385, 37] on button "Close" at bounding box center [385, 34] width 11 height 11
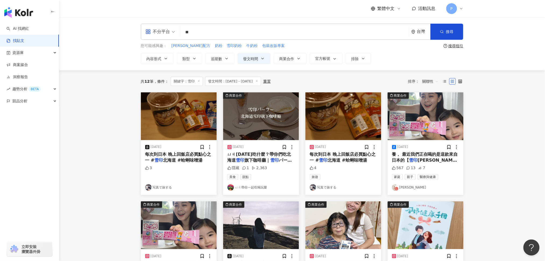
drag, startPoint x: 233, startPoint y: 33, endPoint x: 102, endPoint y: 22, distance: 131.1
click at [102, 22] on div "**********" at bounding box center [302, 43] width 486 height 53
paste input "search"
type input "**"
click at [449, 31] on span "搜尋" at bounding box center [450, 32] width 8 height 4
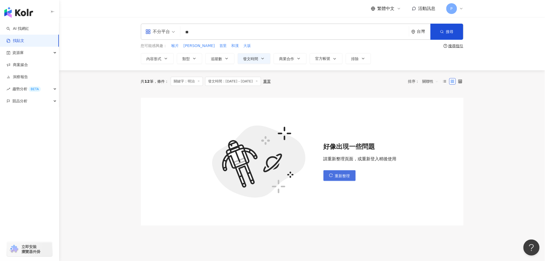
click at [334, 174] on button "重新整理" at bounding box center [339, 175] width 32 height 11
click at [342, 178] on span "重新整理" at bounding box center [342, 176] width 15 height 4
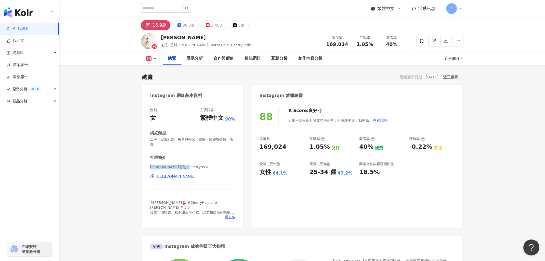
drag, startPoint x: 190, startPoint y: 167, endPoint x: 126, endPoint y: 164, distance: 64.0
copy span "[PERSON_NAME]芝芝 | cherryhsia"
click at [308, 205] on div "88 K-Score : 良好 近期一到三個月發文頻率正常，且漲粉率與互動率高。 查看說明 追蹤數 169,024 互動率 1.05% 良好 觀看率 40% …" at bounding box center [356, 165] width 211 height 126
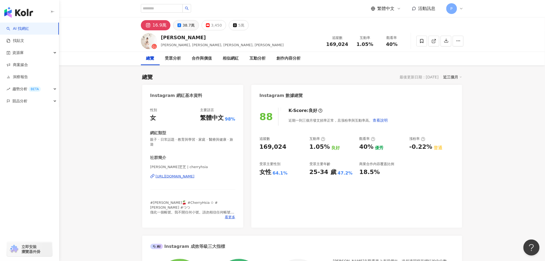
click at [179, 24] on icon at bounding box center [179, 25] width 4 height 4
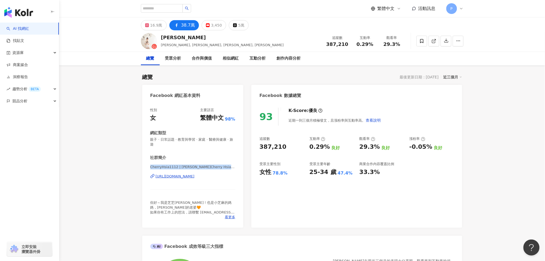
drag, startPoint x: 149, startPoint y: 167, endPoint x: 241, endPoint y: 167, distance: 92.2
click at [241, 167] on div "性別 女 主要語言 繁體中文 98% 網紅類型 親子 · 日常話題 · 教育與學習 · 家庭 · 醫療與健康 · 旅遊 社群簡介 CherryHsia1112…" at bounding box center [192, 165] width 101 height 126
click at [149, 167] on div "性別 女 主要語言 繁體中文 98% 網紅類型 親子 · 日常話題 · 教育與學習 · 家庭 · 醫療與健康 · 旅遊 社群簡介 CherryHsia1112…" at bounding box center [192, 165] width 101 height 126
drag, startPoint x: 149, startPoint y: 167, endPoint x: 208, endPoint y: 168, distance: 58.6
click at [208, 168] on div "性別 女 主要語言 繁體中文 98% 網紅類型 親子 · 日常話題 · 教育與學習 · 家庭 · 醫療與健康 · 旅遊 社群簡介 CherryHsia1112…" at bounding box center [192, 165] width 101 height 126
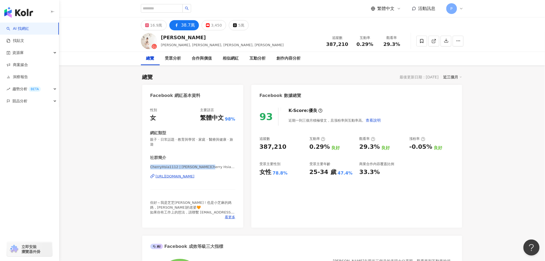
copy span "CherryHsia1112 | 夏如芝 Cherry Hsia"
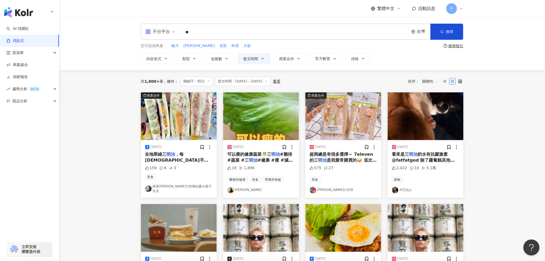
click at [214, 34] on input "**" at bounding box center [295, 32] width 224 height 12
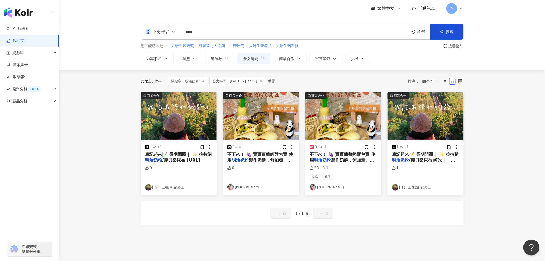
click at [418, 126] on img at bounding box center [426, 116] width 76 height 48
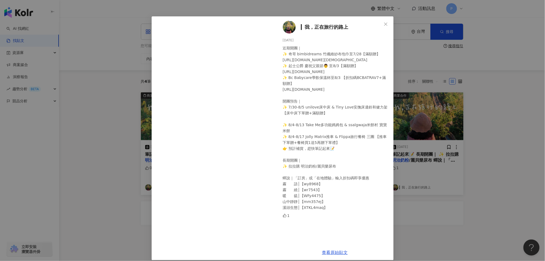
scroll to position [16, 0]
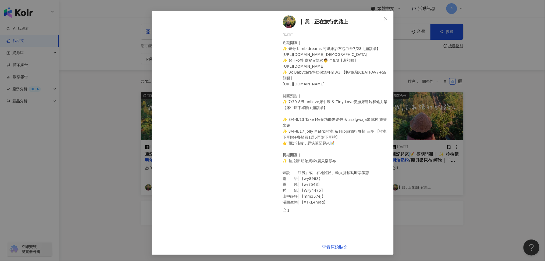
click at [503, 200] on div "▎我，正在旅行的路上 2025/7/28 近期開團｜ ✨ 奇哥 bimbidreams 竹纖維紗布包巾至7/28【滿額贈】 https://www.chick…" at bounding box center [272, 130] width 545 height 261
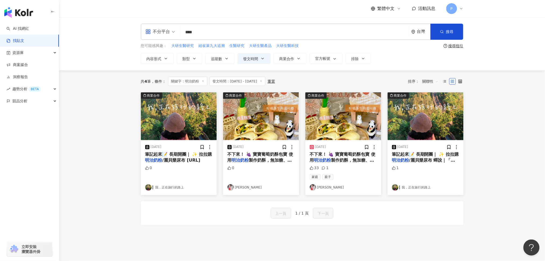
drag, startPoint x: 248, startPoint y: 32, endPoint x: 163, endPoint y: 26, distance: 86.0
click at [163, 26] on div "不分平台 明治奶粉 **** 台灣 搜尋" at bounding box center [302, 32] width 323 height 16
paste input "search"
click at [449, 36] on button "搜尋" at bounding box center [446, 32] width 33 height 16
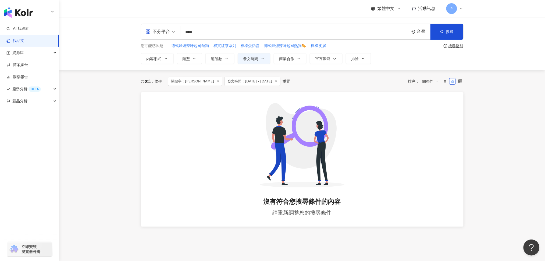
drag, startPoint x: 316, startPoint y: 28, endPoint x: 144, endPoint y: 27, distance: 171.5
click at [144, 27] on div "不分平台 水解茁悅 **** 台灣 搜尋" at bounding box center [302, 32] width 323 height 16
paste input "**"
click at [453, 33] on span "搜尋" at bounding box center [450, 32] width 8 height 4
click at [313, 35] on input "******" at bounding box center [295, 32] width 224 height 12
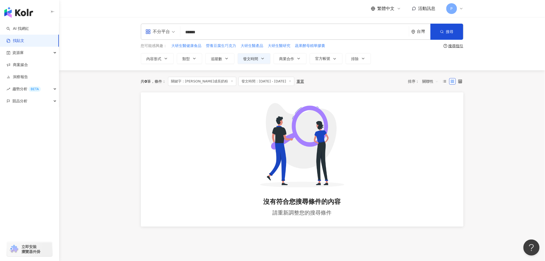
drag, startPoint x: 302, startPoint y: 31, endPoint x: 152, endPoint y: 24, distance: 149.6
click at [152, 24] on div "不分平台 桂格成長奶粉 ****** 台灣 搜尋" at bounding box center [302, 32] width 323 height 16
paste input "search"
click at [443, 27] on button "搜尋" at bounding box center [446, 32] width 33 height 16
drag, startPoint x: 271, startPoint y: 30, endPoint x: 142, endPoint y: 31, distance: 129.1
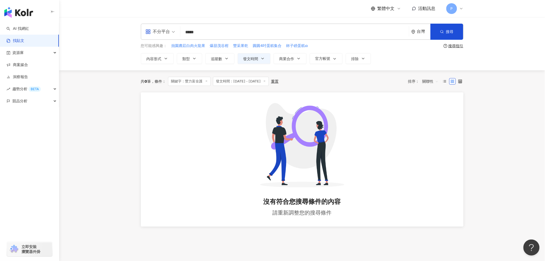
click at [142, 31] on div "不分平台 豐力富全護 ***** 台灣 搜尋" at bounding box center [302, 32] width 323 height 16
paste input "search"
click at [444, 32] on button "搜尋" at bounding box center [446, 32] width 33 height 16
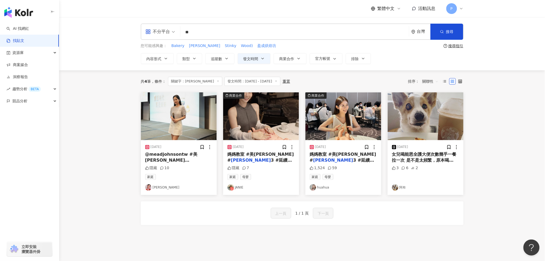
click at [341, 124] on img at bounding box center [343, 116] width 76 height 48
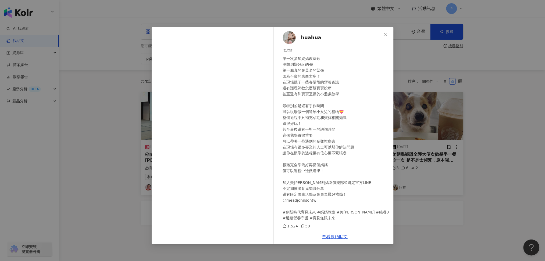
drag, startPoint x: 326, startPoint y: 237, endPoint x: 301, endPoint y: 37, distance: 201.8
click at [386, 33] on icon "close" at bounding box center [386, 35] width 4 height 4
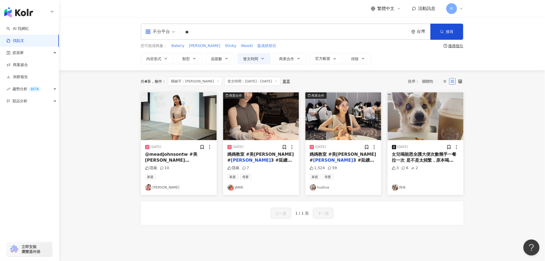
click at [262, 120] on img at bounding box center [261, 116] width 76 height 48
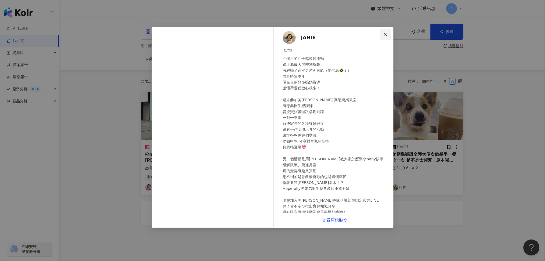
click at [386, 35] on icon "close" at bounding box center [386, 35] width 4 height 4
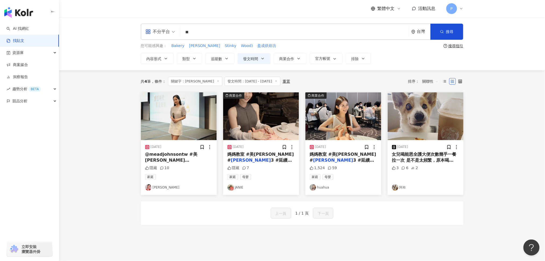
click at [257, 234] on div "2025/7/27 @meadjohnsontw #美強生 純睿 3 #主持人 隱藏 10 家庭 郭奕均 商業合作 2025/8/8 媽媽教室 #美強生 # …" at bounding box center [302, 165] width 323 height 146
drag, startPoint x: 246, startPoint y: 29, endPoint x: 135, endPoint y: 30, distance: 110.8
click at [135, 30] on div "**********" at bounding box center [302, 44] width 344 height 40
paste input "**********"
click at [458, 31] on button "搜尋" at bounding box center [446, 32] width 33 height 16
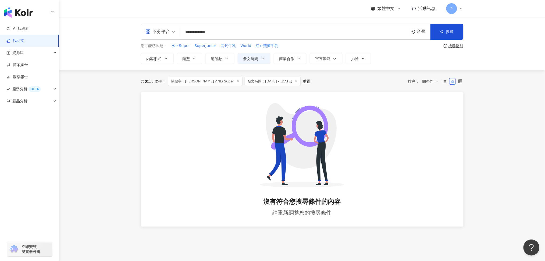
drag, startPoint x: 290, startPoint y: 34, endPoint x: 164, endPoint y: 35, distance: 126.1
click at [164, 35] on div "**********" at bounding box center [302, 32] width 323 height 16
paste input "search"
click at [449, 32] on span "搜尋" at bounding box center [450, 32] width 8 height 4
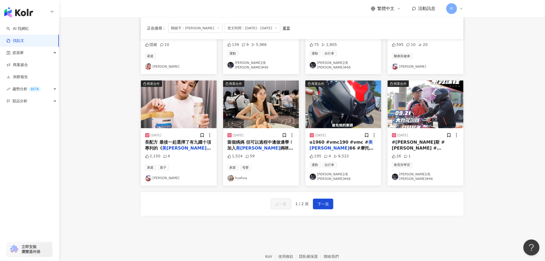
scroll to position [251, 0]
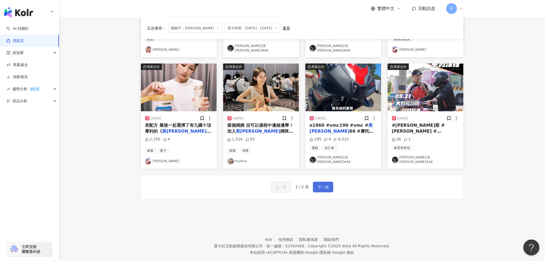
click at [318, 184] on span "下一頁" at bounding box center [323, 187] width 11 height 6
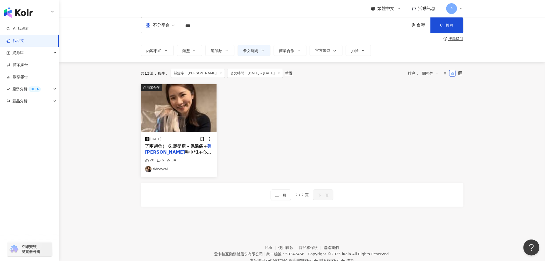
scroll to position [0, 0]
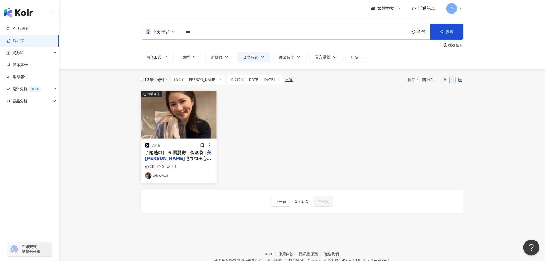
drag, startPoint x: 239, startPoint y: 34, endPoint x: 146, endPoint y: 32, distance: 93.3
click at [146, 32] on div "不分平台 美強生 *** 台灣 搜尋" at bounding box center [302, 32] width 323 height 16
paste input "search"
click at [441, 33] on icon "button" at bounding box center [442, 32] width 4 height 4
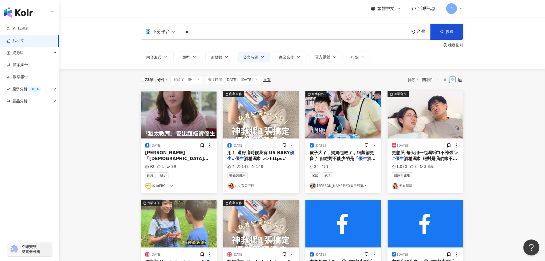
drag, startPoint x: 202, startPoint y: 34, endPoint x: 179, endPoint y: 32, distance: 23.7
click at [179, 32] on div "不分平台 優生 ** 台灣 搜尋" at bounding box center [302, 32] width 323 height 16
paste input "***"
click at [443, 32] on icon "button" at bounding box center [442, 32] width 4 height 4
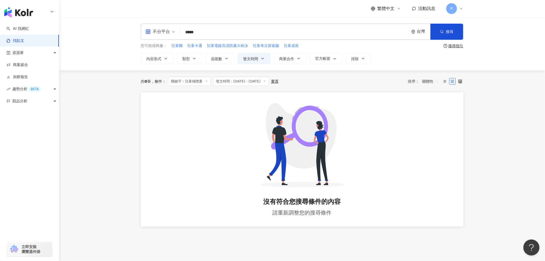
drag, startPoint x: 295, startPoint y: 33, endPoint x: 188, endPoint y: 27, distance: 107.2
click at [188, 27] on input "*****" at bounding box center [295, 32] width 224 height 12
paste input "search"
drag, startPoint x: 236, startPoint y: 31, endPoint x: 145, endPoint y: 34, distance: 90.1
click at [145, 34] on div "不分平台 兒 佳膳 **** 台灣 搜尋" at bounding box center [302, 32] width 323 height 16
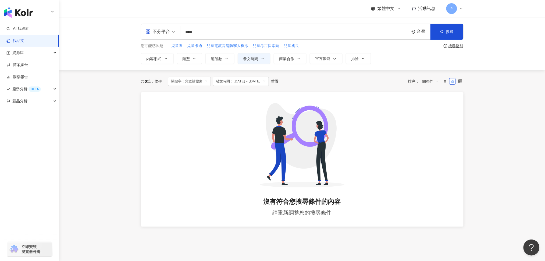
paste input "search"
click at [193, 31] on input "**" at bounding box center [295, 32] width 224 height 12
click at [440, 31] on button "搜尋" at bounding box center [446, 32] width 33 height 16
drag, startPoint x: 291, startPoint y: 32, endPoint x: 173, endPoint y: 28, distance: 118.1
click at [173, 28] on div "不分平台 佳膳 ** 台灣 搜尋" at bounding box center [302, 32] width 323 height 16
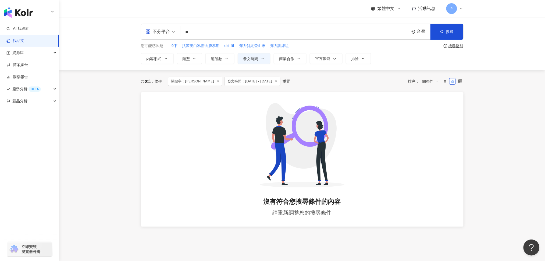
paste input "****"
type input "******"
click at [439, 32] on button "搜尋" at bounding box center [446, 32] width 33 height 16
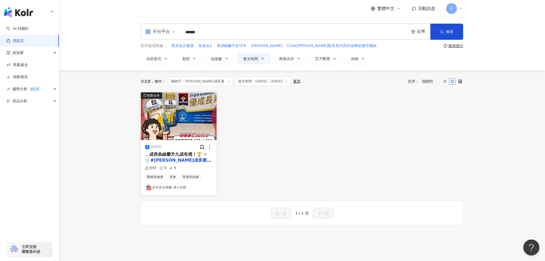
click at [277, 146] on div "商業合作 2025/8/4 ，成長曲線攀升九成有感！🏆 ✧ 🛒# 桂格優成長素 235ml 32入 網購現 895 9 9 醫療與健康 美食 營養與保健 好市…" at bounding box center [302, 143] width 329 height 103
click at [189, 124] on img at bounding box center [179, 116] width 76 height 48
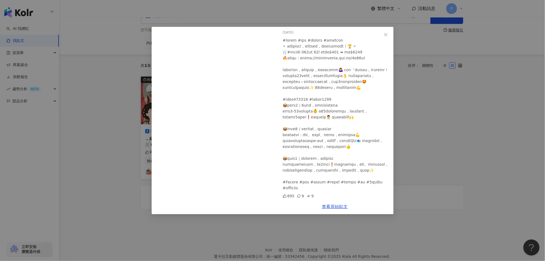
scroll to position [37, 0]
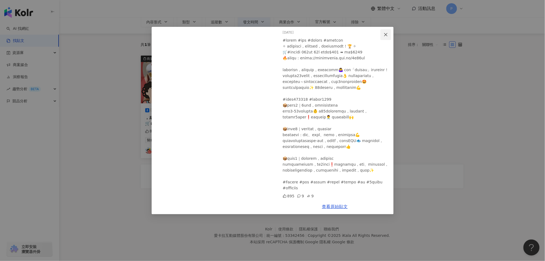
click at [384, 33] on icon "close" at bounding box center [386, 35] width 4 height 4
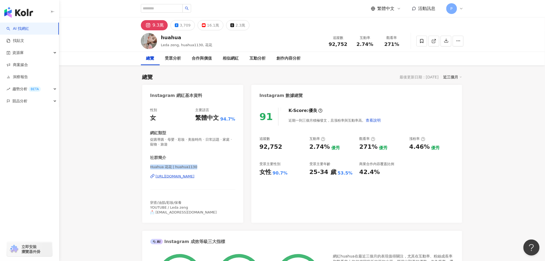
drag, startPoint x: 198, startPoint y: 165, endPoint x: 129, endPoint y: 168, distance: 68.9
copy span "Huahua 花花 | huahua1130"
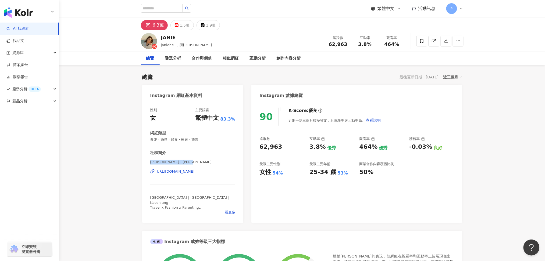
drag, startPoint x: 173, startPoint y: 161, endPoint x: 128, endPoint y: 161, distance: 44.9
copy span "[PERSON_NAME] | [PERSON_NAME]"
